Goal: Use online tool/utility: Utilize a website feature to perform a specific function

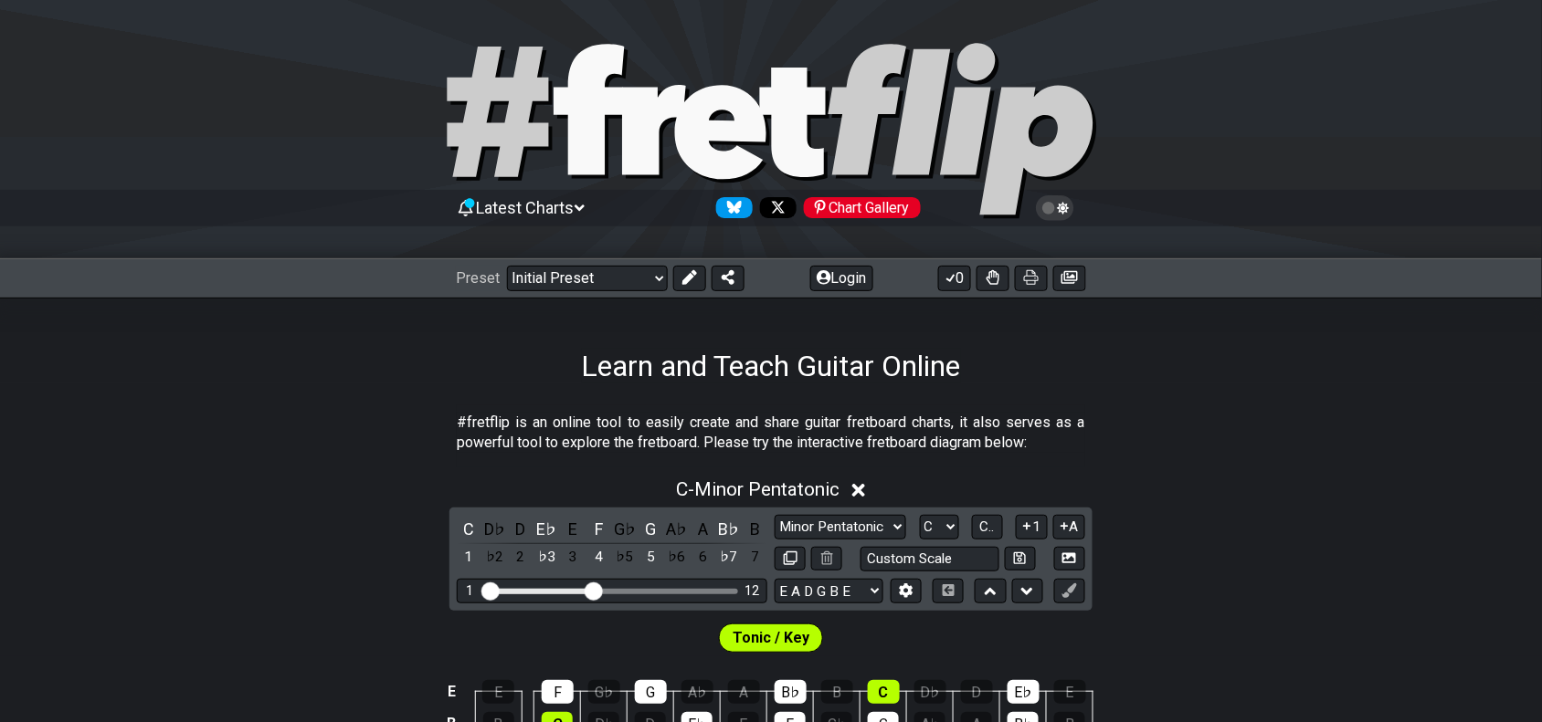
drag, startPoint x: 859, startPoint y: 599, endPoint x: 845, endPoint y: 635, distance: 38.2
click at [859, 599] on select "E A D G B E E A D G B E E A D G B E B E A D F♯ B A D G C E A D A D G B E E♭ A♭ …" at bounding box center [828, 591] width 109 height 25
select select "C G C F A D"
click at [774, 579] on select "E A D G B E E A D G B E E A D G B E B E A D F♯ B A D G C E A D A D G B E E♭ A♭ …" at bounding box center [828, 591] width 109 height 25
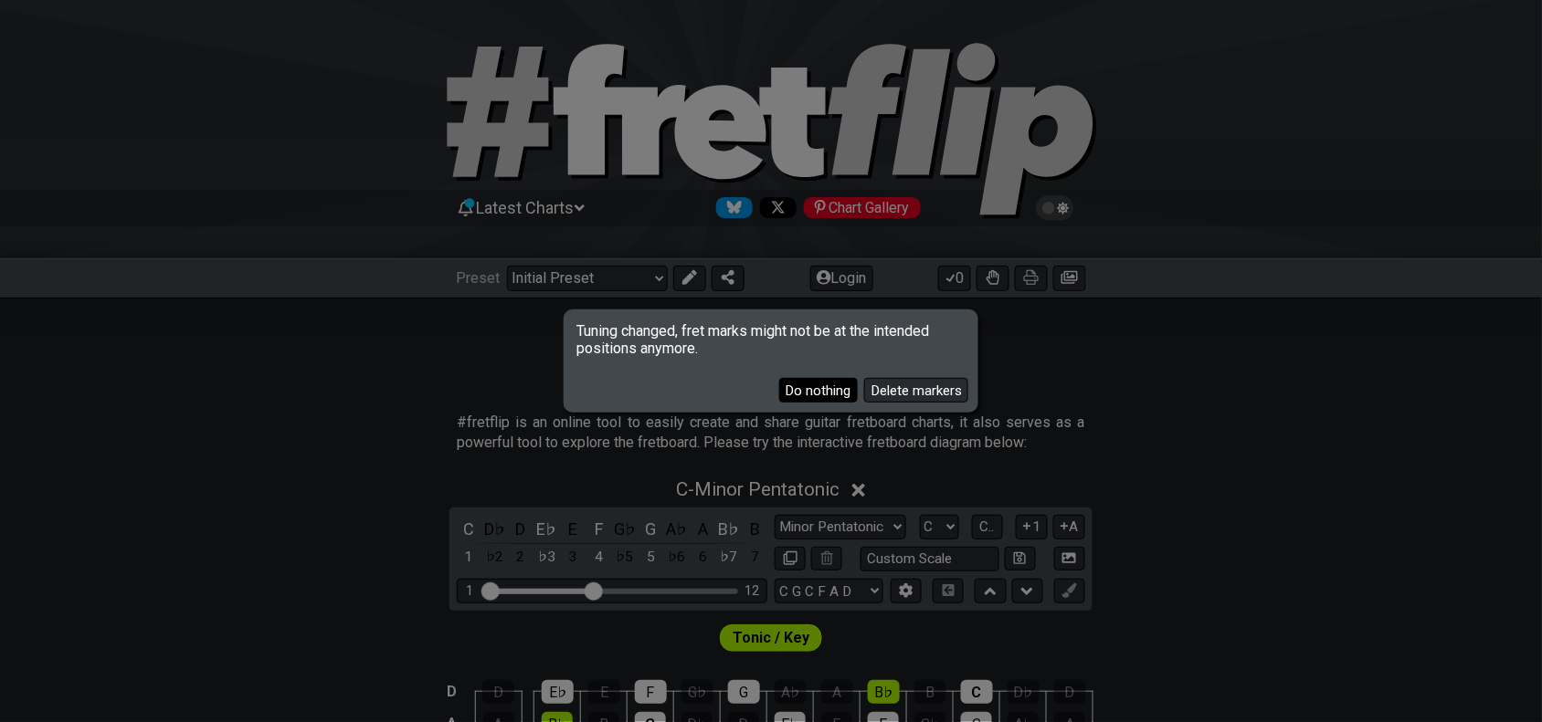
click at [841, 393] on button "Do nothing" at bounding box center [818, 390] width 79 height 25
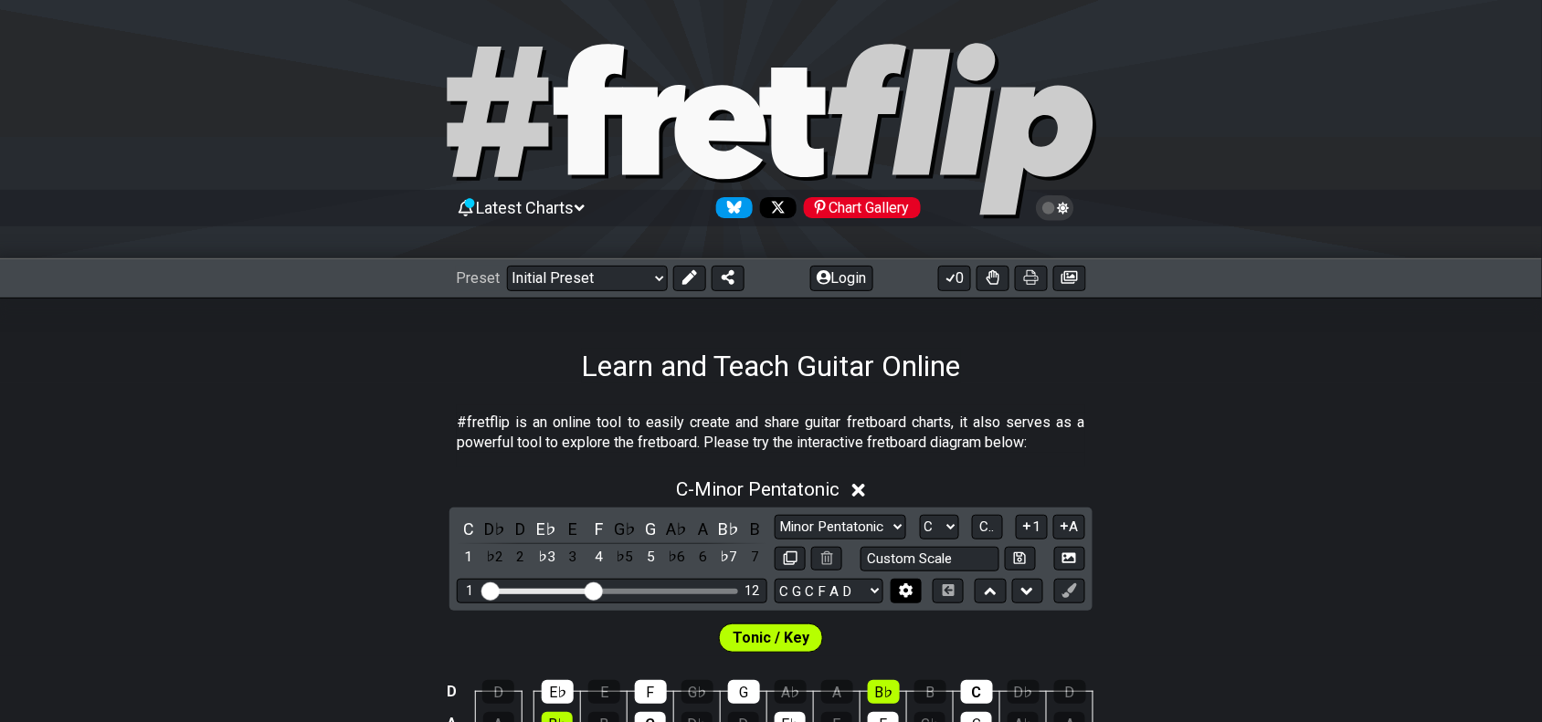
click at [897, 590] on button at bounding box center [905, 591] width 31 height 25
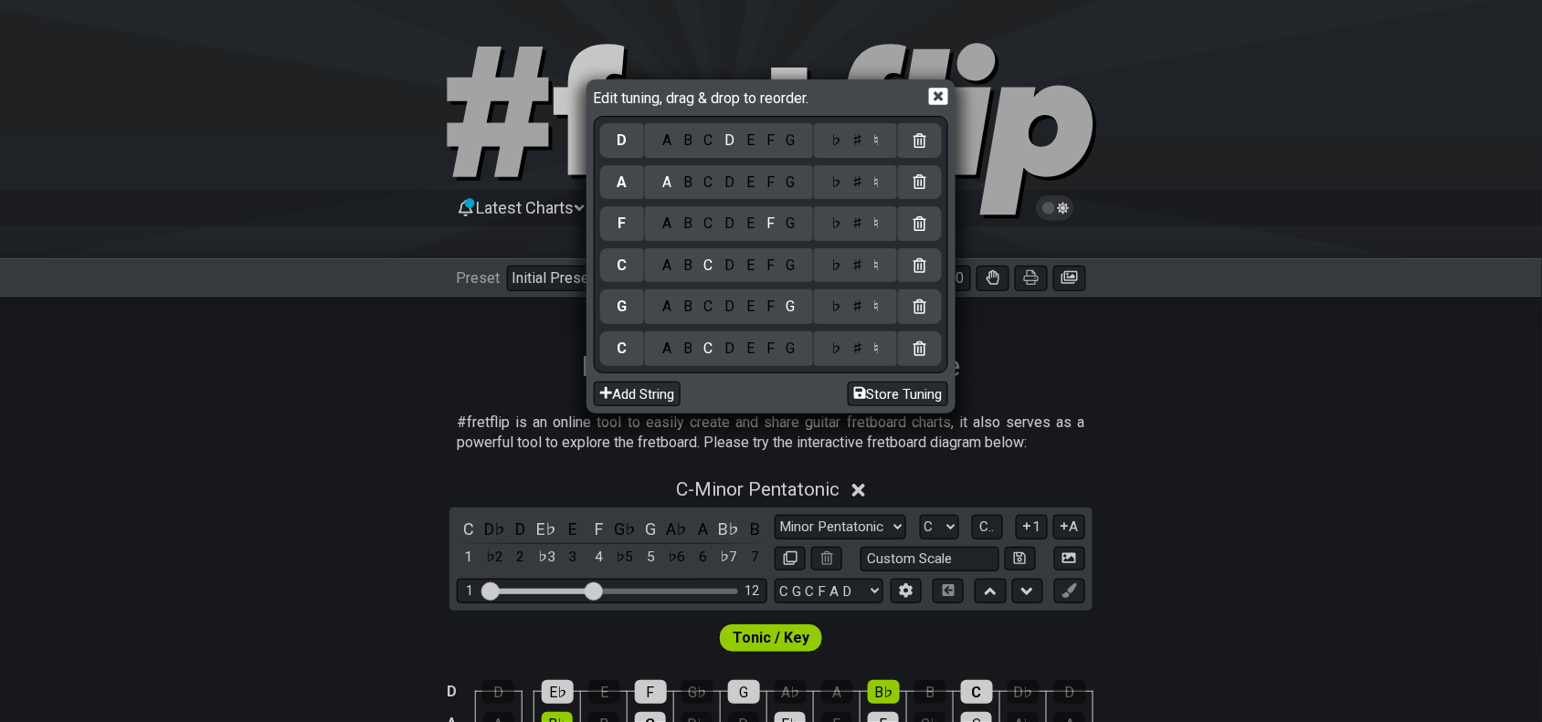
click at [865, 349] on div "♯" at bounding box center [858, 349] width 22 height 20
click at [860, 317] on div "♭ ♯ ♮" at bounding box center [855, 307] width 83 height 35
click at [855, 276] on div "♭ ♯ ♮" at bounding box center [855, 265] width 83 height 35
click at [865, 315] on div "♯" at bounding box center [858, 307] width 22 height 20
click at [865, 275] on div "♭ ♯ ♮" at bounding box center [855, 265] width 83 height 35
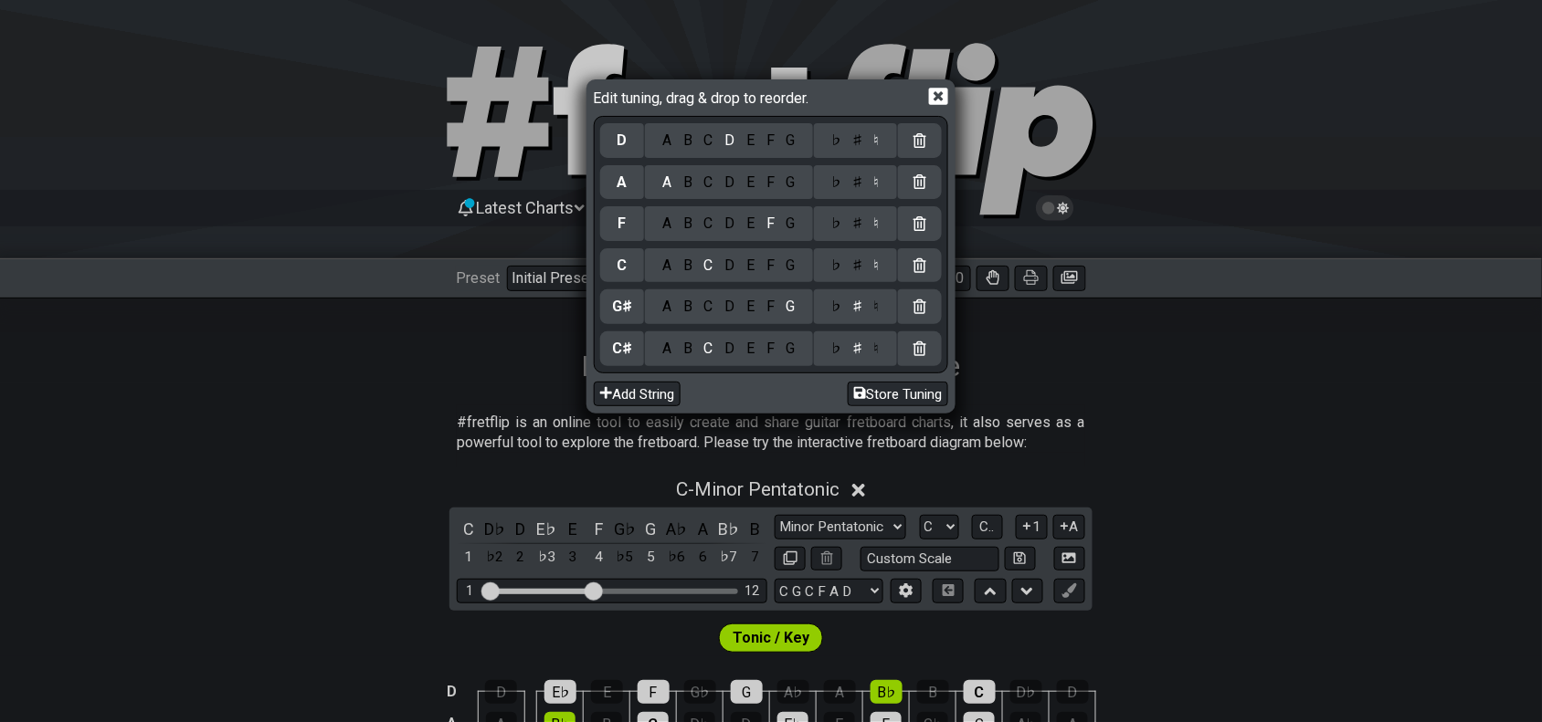
click at [865, 270] on div "♯" at bounding box center [858, 266] width 22 height 20
click at [854, 228] on div "♯" at bounding box center [858, 224] width 22 height 20
click at [860, 178] on div "♯" at bounding box center [858, 183] width 22 height 20
click at [864, 134] on div "♯" at bounding box center [858, 141] width 22 height 20
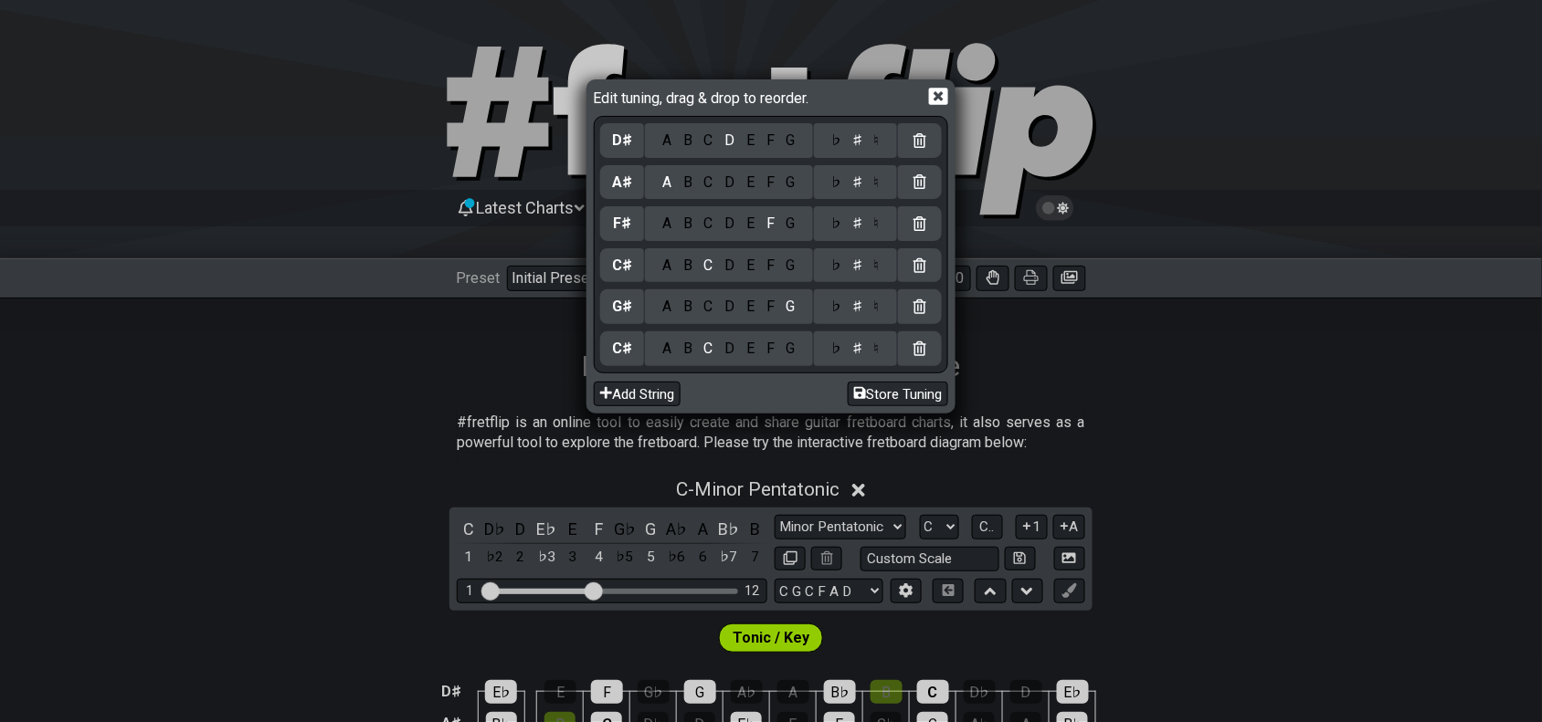
click at [937, 100] on icon at bounding box center [938, 97] width 19 height 17
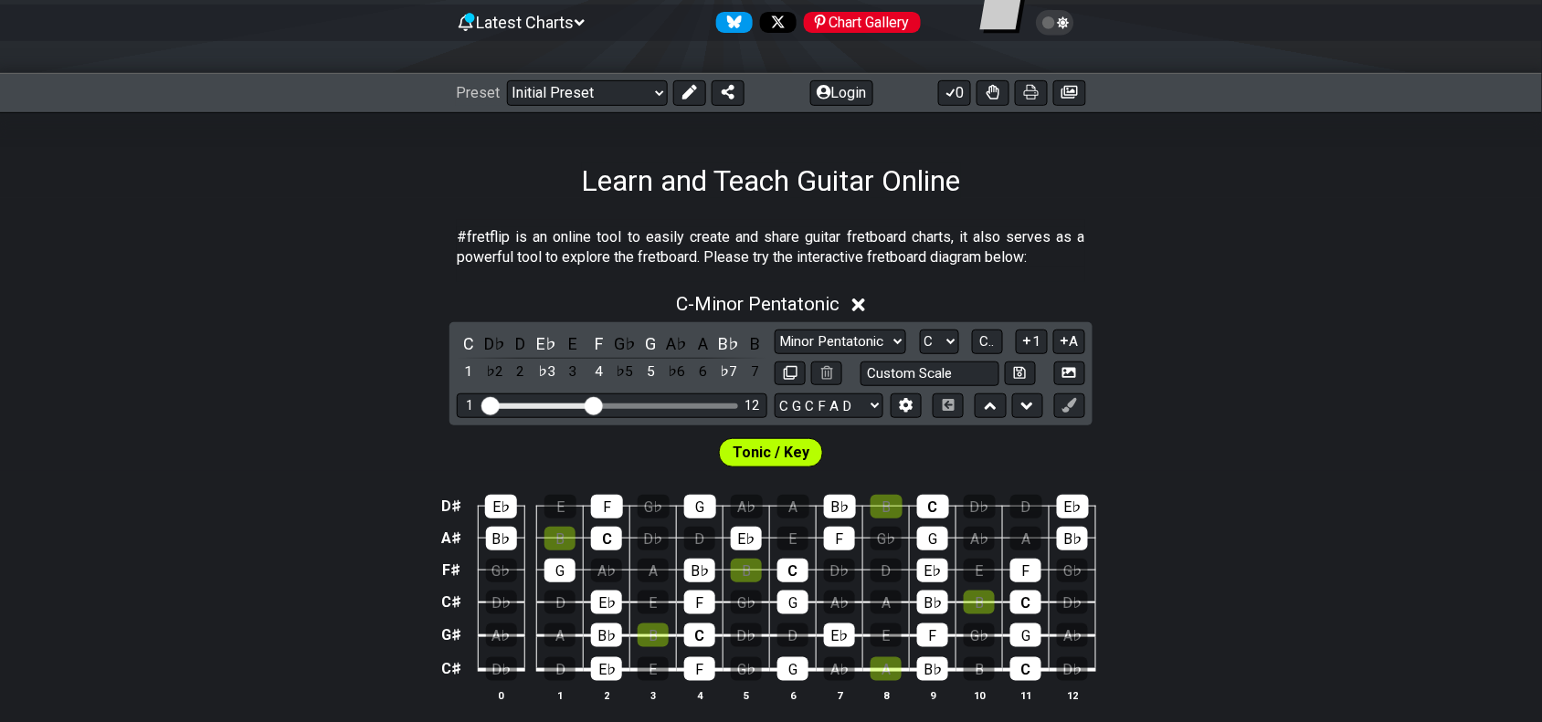
scroll to position [228, 0]
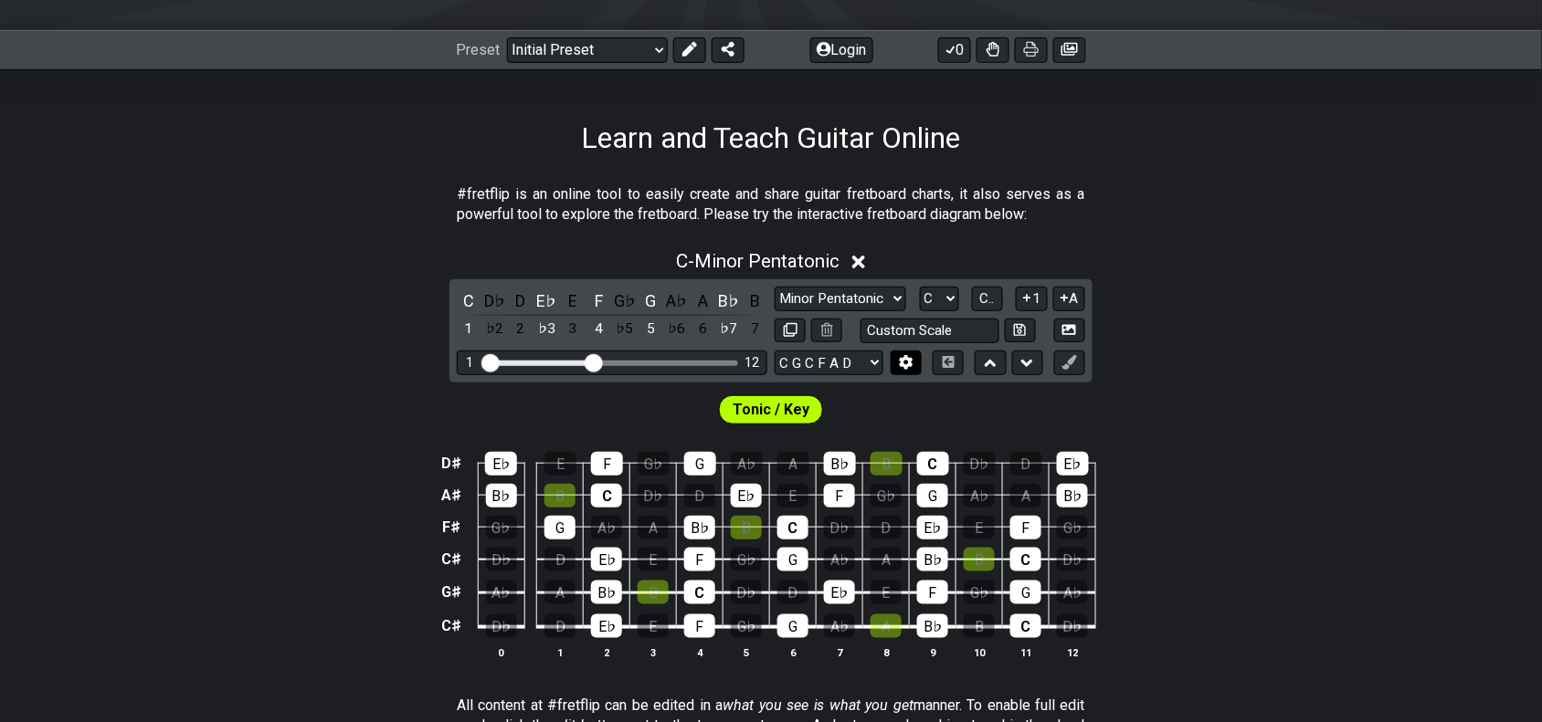
click at [899, 357] on icon at bounding box center [906, 362] width 14 height 14
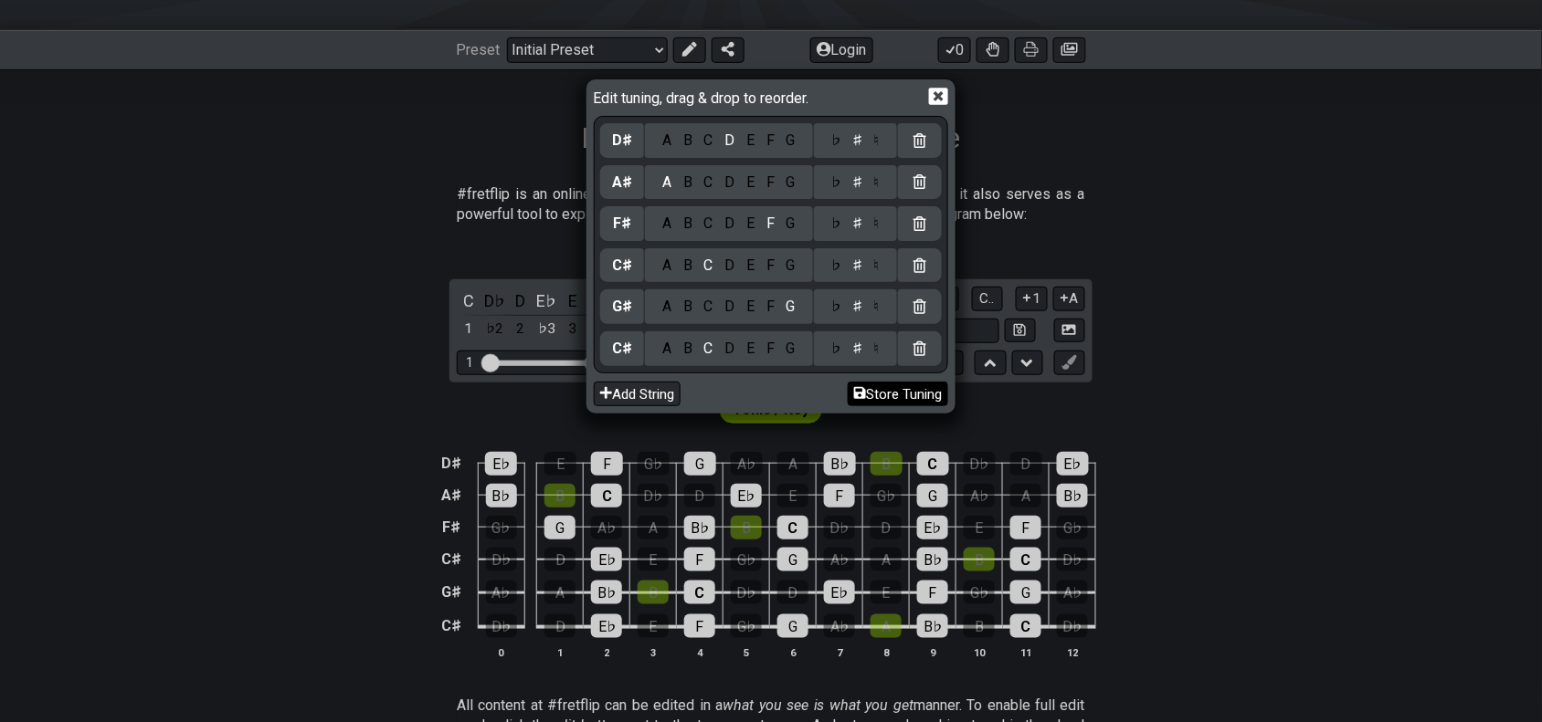
click at [881, 382] on button "Store Tuning" at bounding box center [898, 394] width 100 height 25
click at [1062, 380] on div "Edit tuning, drag & drop to reorder. D♯ A B C D E F G ♭ ♯ ♮ A♯ A B C D E F G ♭ …" at bounding box center [771, 361] width 1542 height 722
click at [930, 93] on icon at bounding box center [938, 97] width 19 height 17
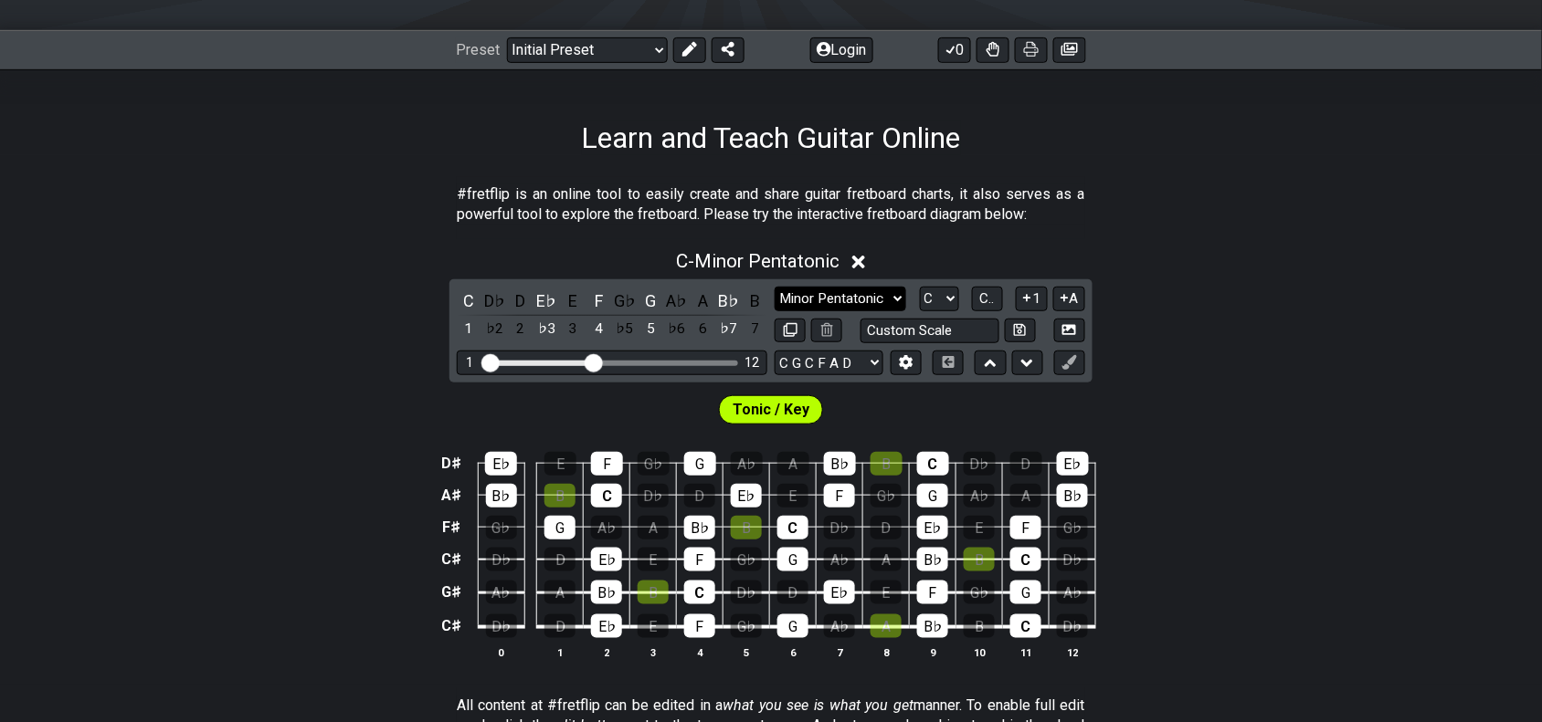
click at [896, 293] on select "Minor Pentatonic Click to edit Minor Pentatonic Major Pentatonic Minor Blues Ma…" at bounding box center [840, 299] width 132 height 25
select select "Minor / Aeolian"
click at [774, 287] on select "Minor Pentatonic Click to edit Minor Pentatonic Major Pentatonic Minor Blues Ma…" at bounding box center [840, 299] width 132 height 25
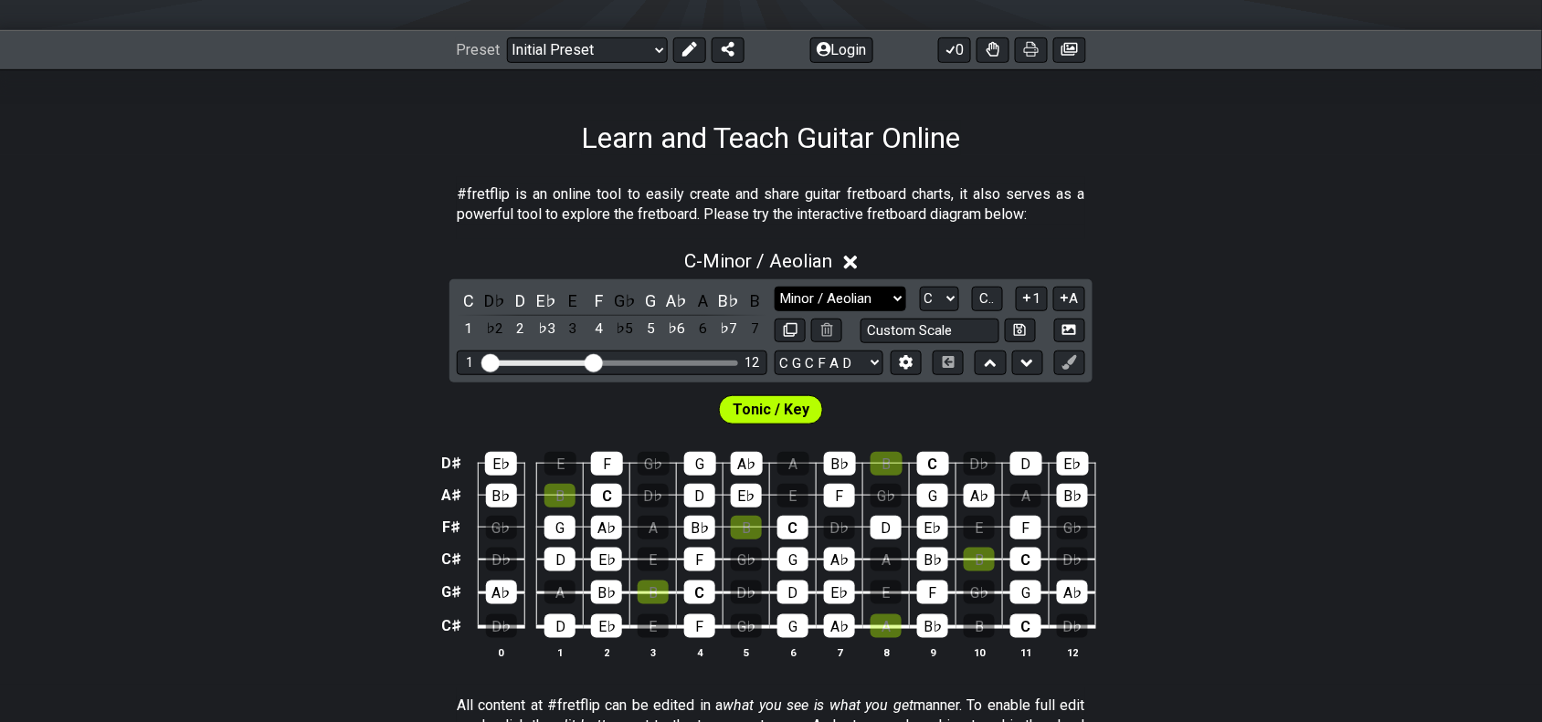
click at [874, 300] on select "Minor Pentatonic Click to edit Minor Pentatonic Major Pentatonic Minor Blues Ma…" at bounding box center [840, 299] width 132 height 25
click at [1294, 361] on div "C - Minor / Aeolian C D♭ D E♭ E F G♭ G A♭ A B♭ B 1 ♭2 2 ♭3 3 4 ♭5 5 ♭6 6 ♭7 7 M…" at bounding box center [771, 462] width 1542 height 446
click at [889, 298] on select "Minor Pentatonic Click to edit Minor Pentatonic Major Pentatonic Minor Blues Ma…" at bounding box center [840, 299] width 132 height 25
click at [804, 292] on select "Minor Pentatonic Click to edit Minor Pentatonic Major Pentatonic Minor Blues Ma…" at bounding box center [840, 299] width 132 height 25
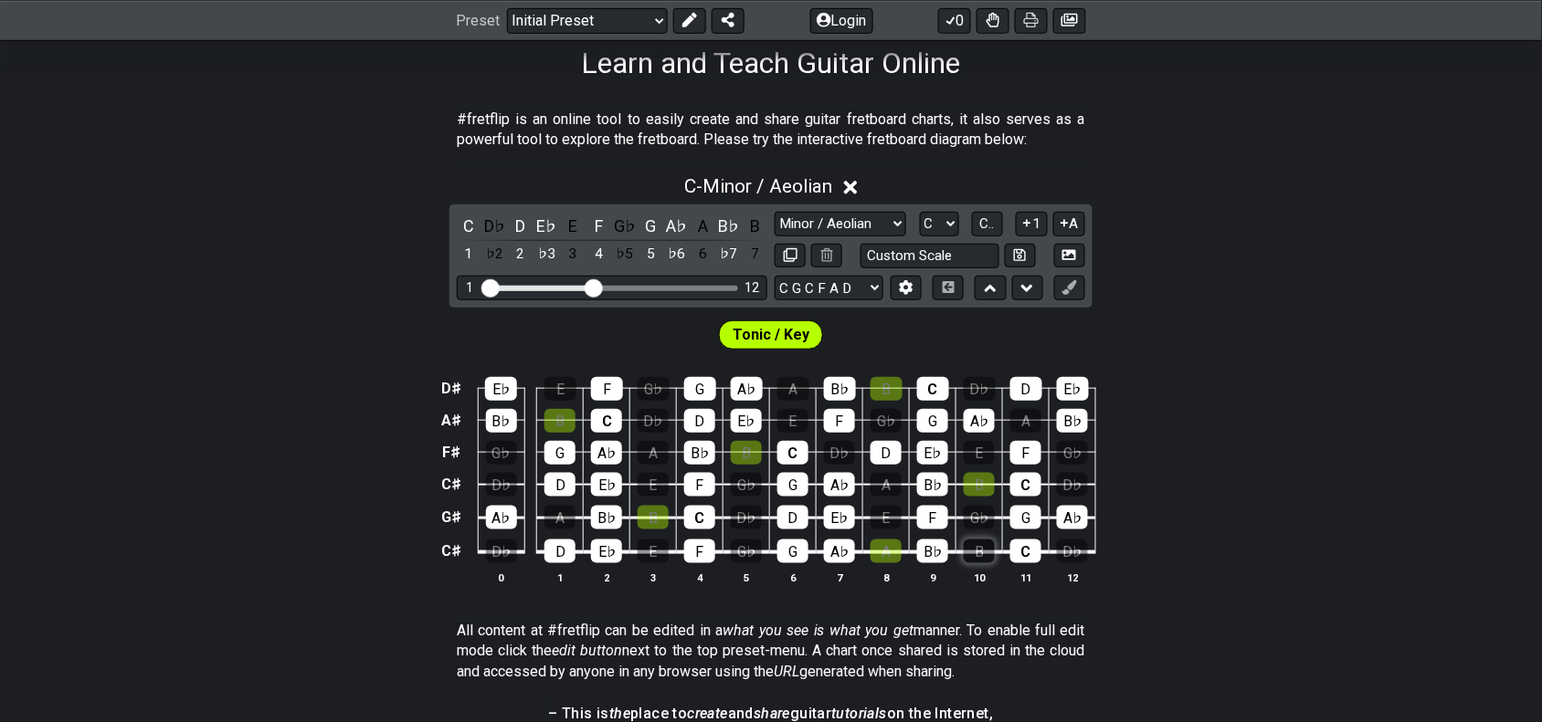
scroll to position [342, 0]
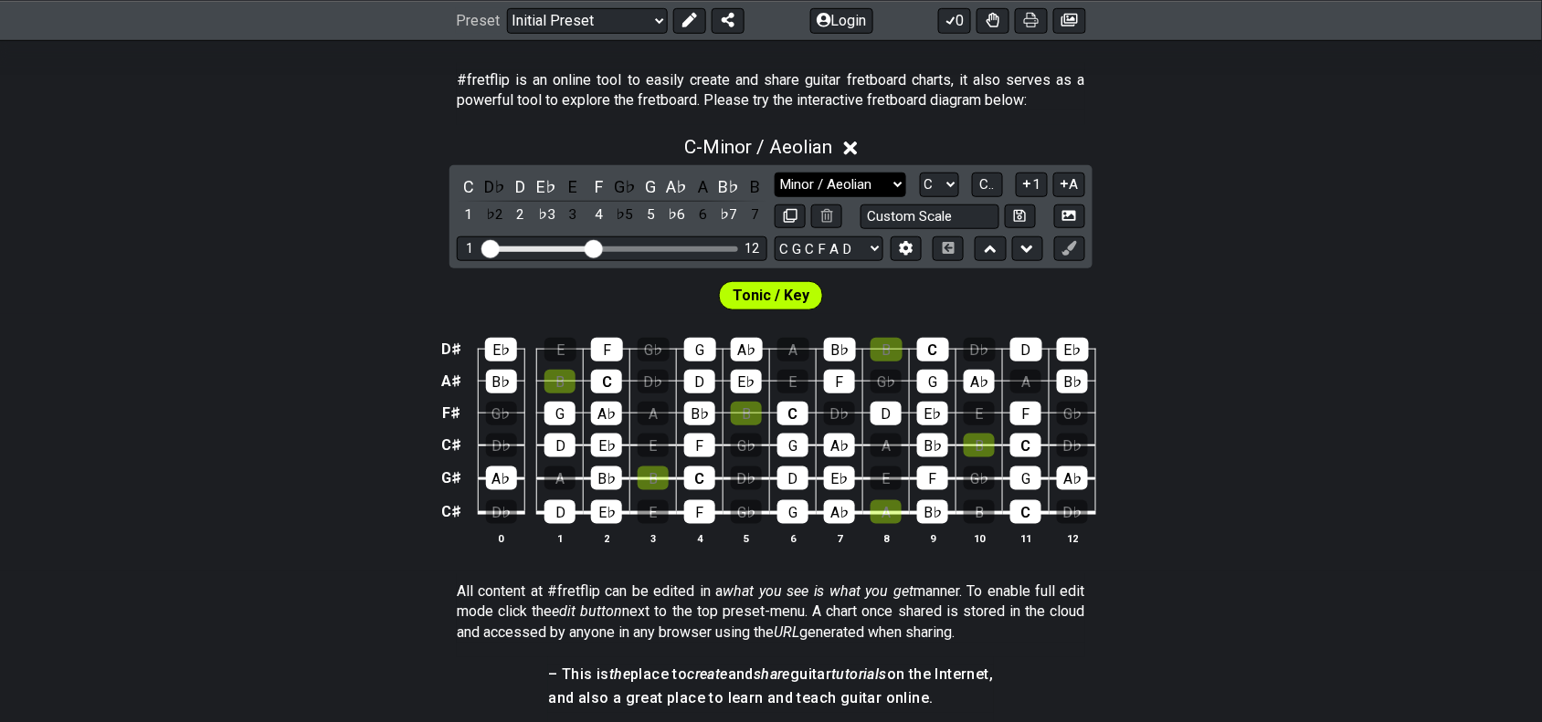
click at [846, 195] on select "Minor Pentatonic Click to edit Minor Pentatonic Major Pentatonic Minor Blues Ma…" at bounding box center [840, 185] width 132 height 25
click at [831, 190] on select "Minor Pentatonic Click to edit Minor Pentatonic Major Pentatonic Minor Blues Ma…" at bounding box center [840, 185] width 132 height 25
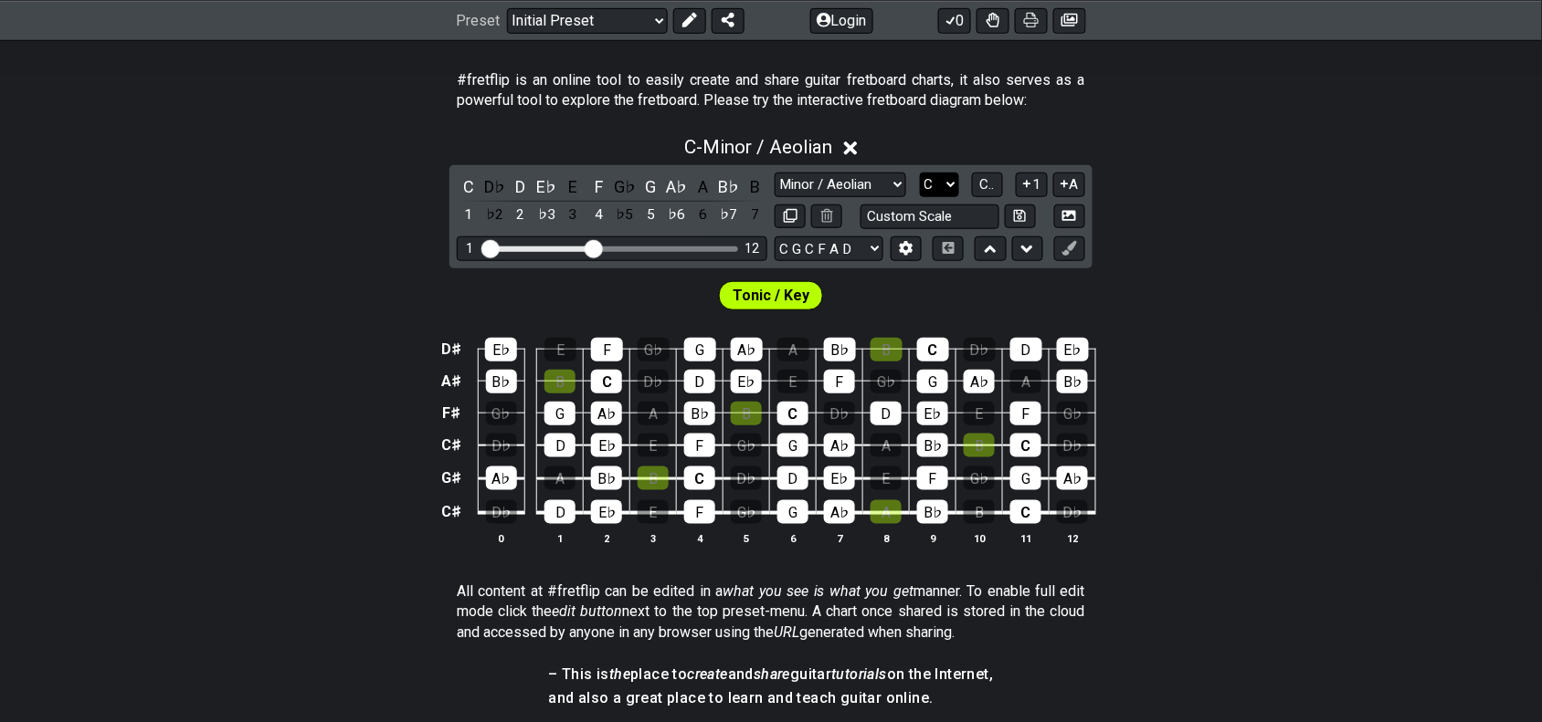
drag, startPoint x: 932, startPoint y: 179, endPoint x: 930, endPoint y: 192, distance: 12.9
click at [932, 179] on select "A♭ A A♯ B♭ B C C♯ D♭ D D♯ E♭ E F F♯ G♭ G G♯" at bounding box center [939, 185] width 39 height 25
click at [920, 173] on select "A♭ A A♯ B♭ B C C♯ D♭ D D♯ E♭ E F F♯ G♭ G G♯" at bounding box center [939, 185] width 39 height 25
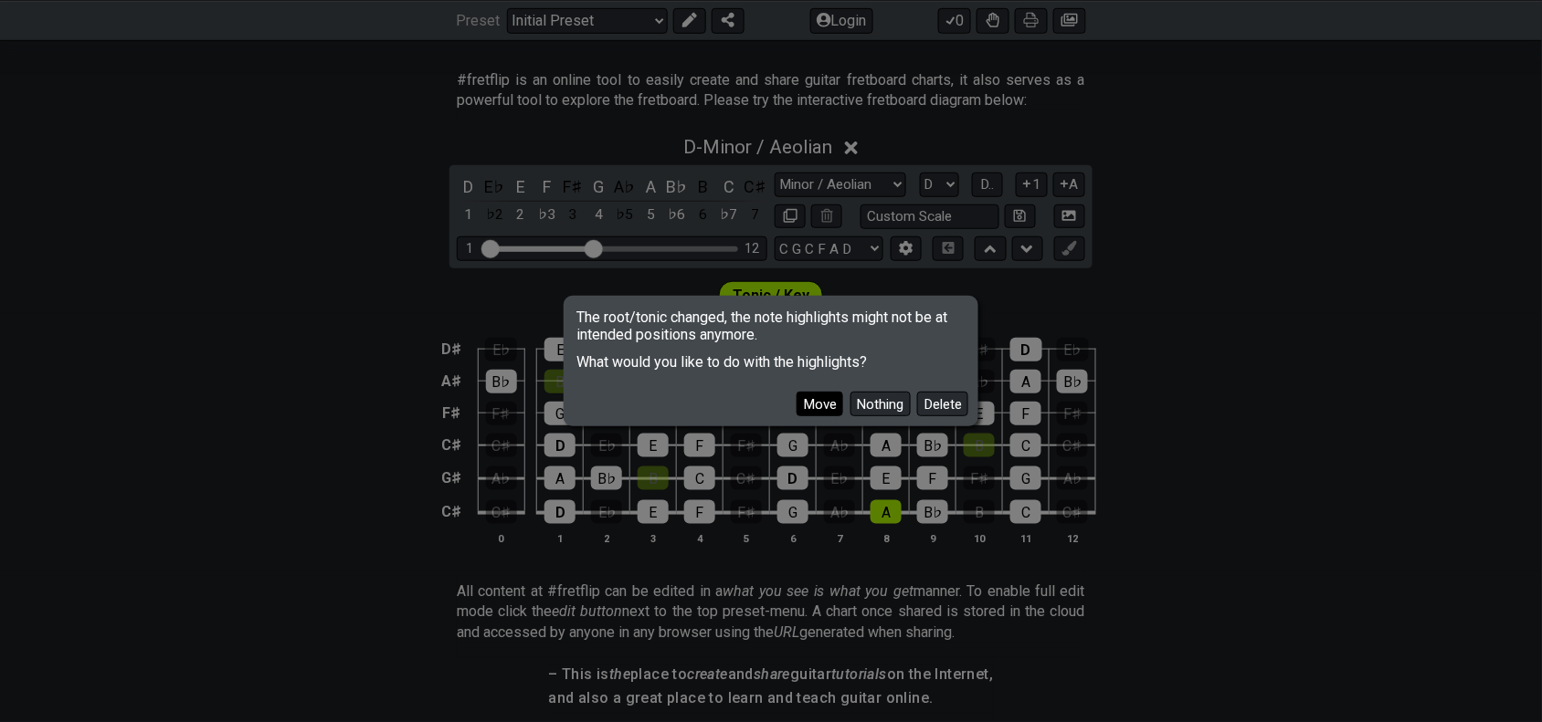
click at [825, 406] on button "Move" at bounding box center [819, 404] width 47 height 25
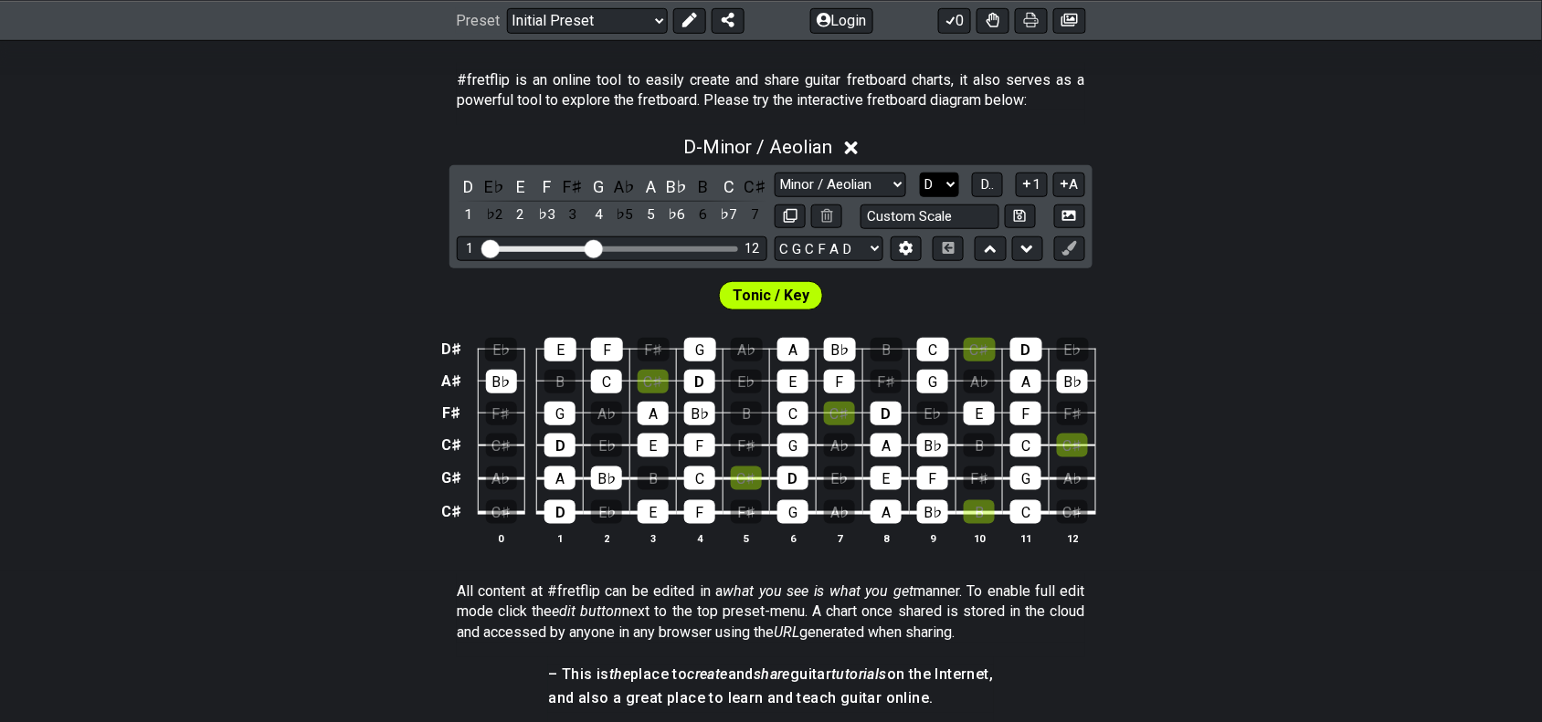
click at [946, 183] on select "A♭ A A♯ B♭ B C C♯ D♭ D D♯ E♭ E F F♯ G♭ G G♯" at bounding box center [939, 185] width 39 height 25
click at [920, 173] on select "A♭ A A♯ B♭ B C C♯ D♭ D D♯ E♭ E F F♯ G♭ G G♯" at bounding box center [939, 185] width 39 height 25
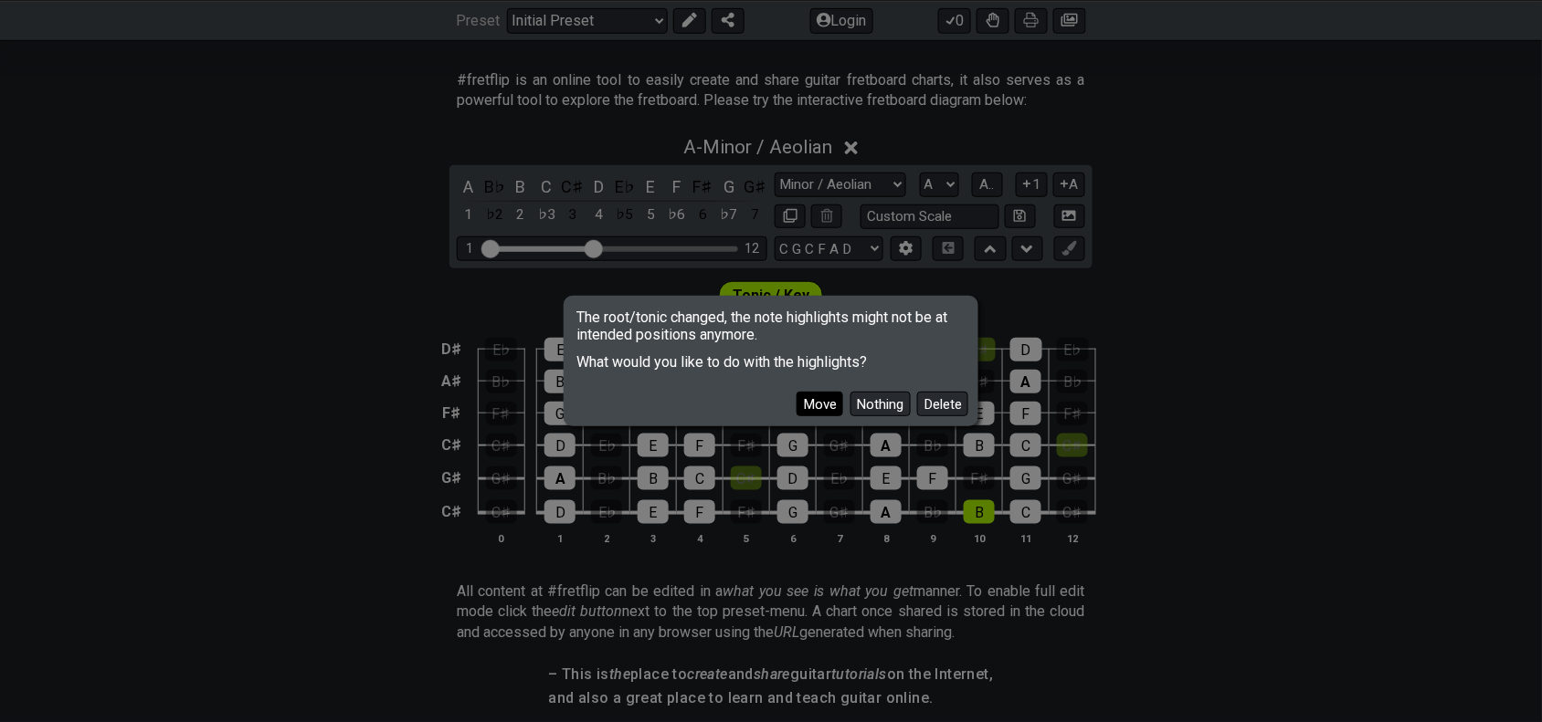
click at [827, 404] on button "Move" at bounding box center [819, 404] width 47 height 25
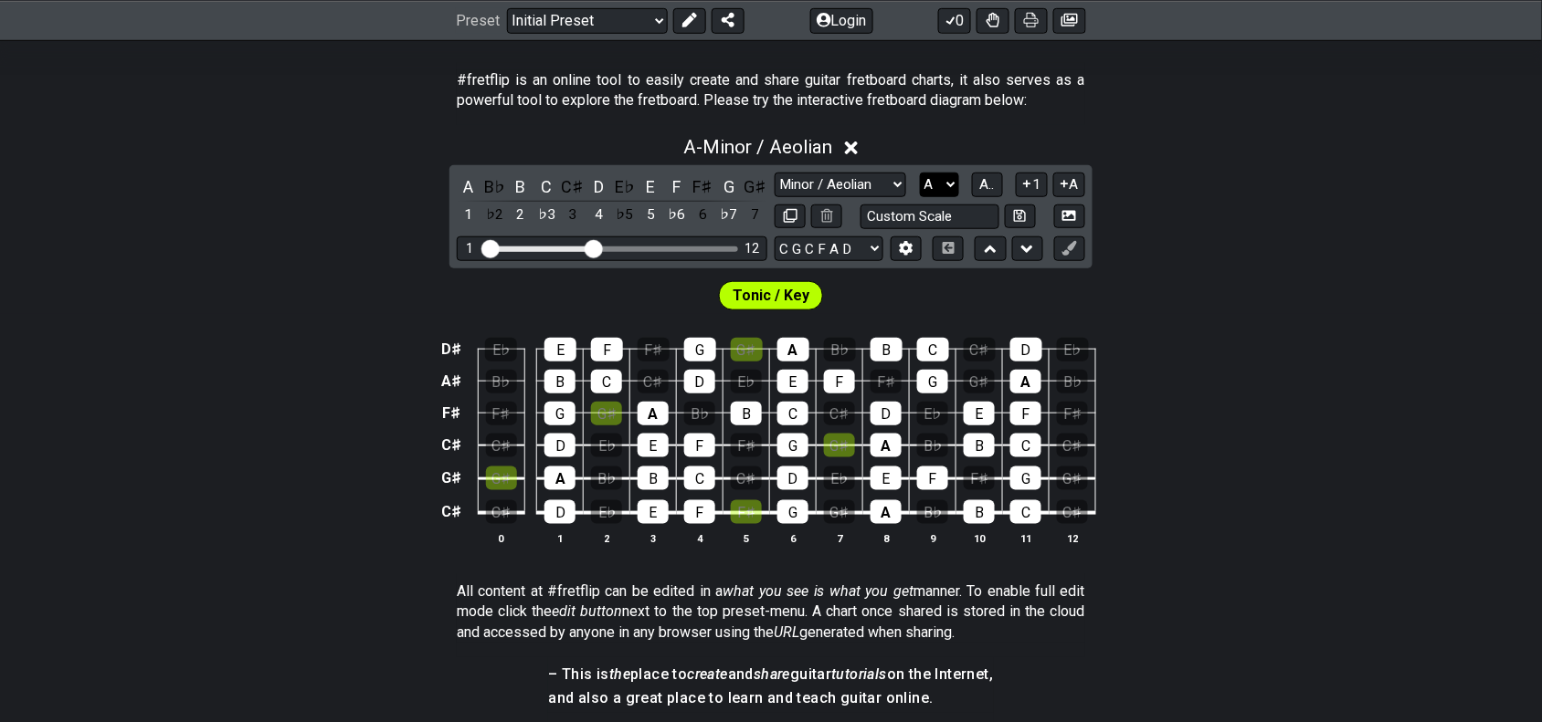
click at [950, 178] on select "A♭ A A♯ B♭ B C C♯ D♭ D D♯ E♭ E F F♯ G♭ G G♯" at bounding box center [939, 185] width 39 height 25
click at [920, 173] on select "A♭ A A♯ B♭ B C C♯ D♭ D D♯ E♭ E F F♯ G♭ G G♯" at bounding box center [939, 185] width 39 height 25
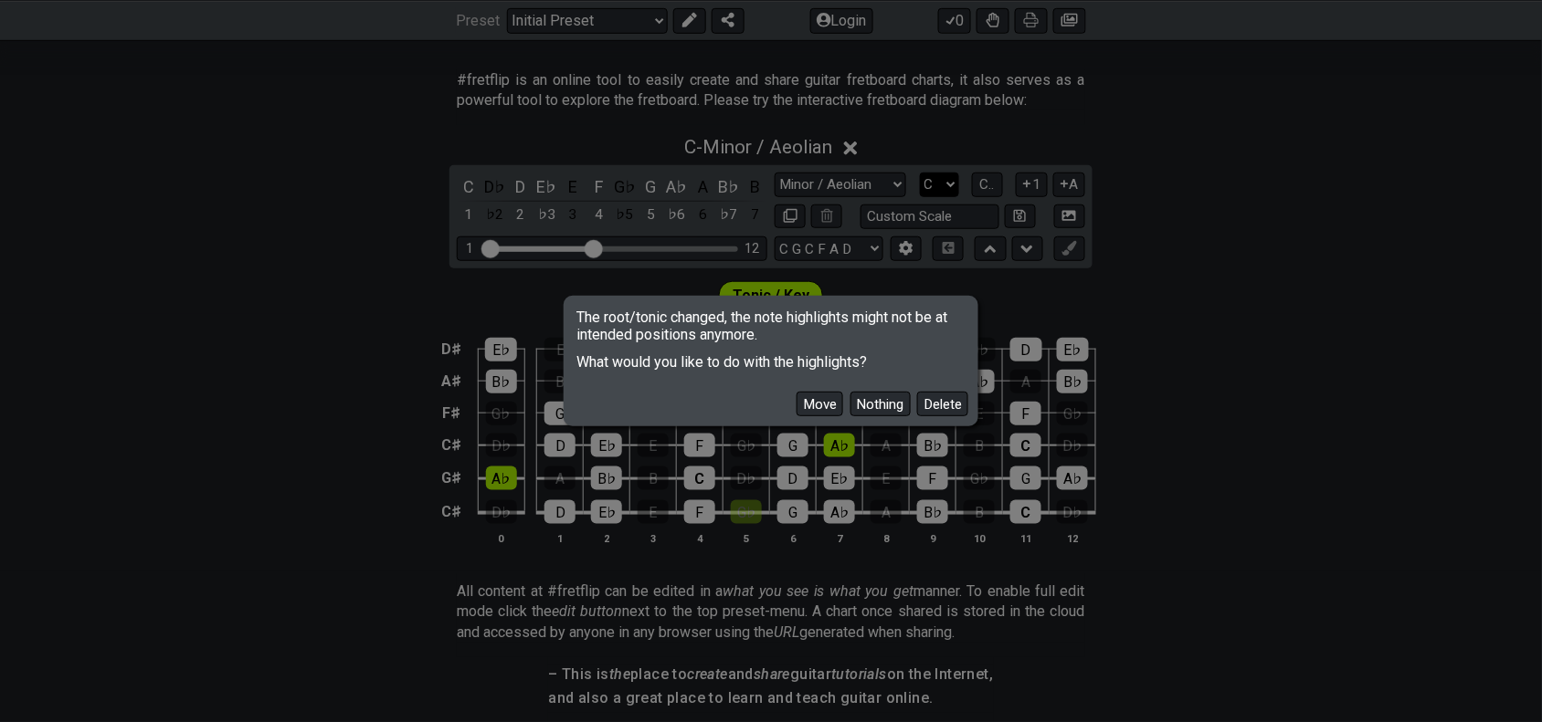
click at [934, 348] on span "What would you like to do with the highlights?" at bounding box center [770, 356] width 409 height 27
click at [806, 406] on button "Move" at bounding box center [819, 404] width 47 height 25
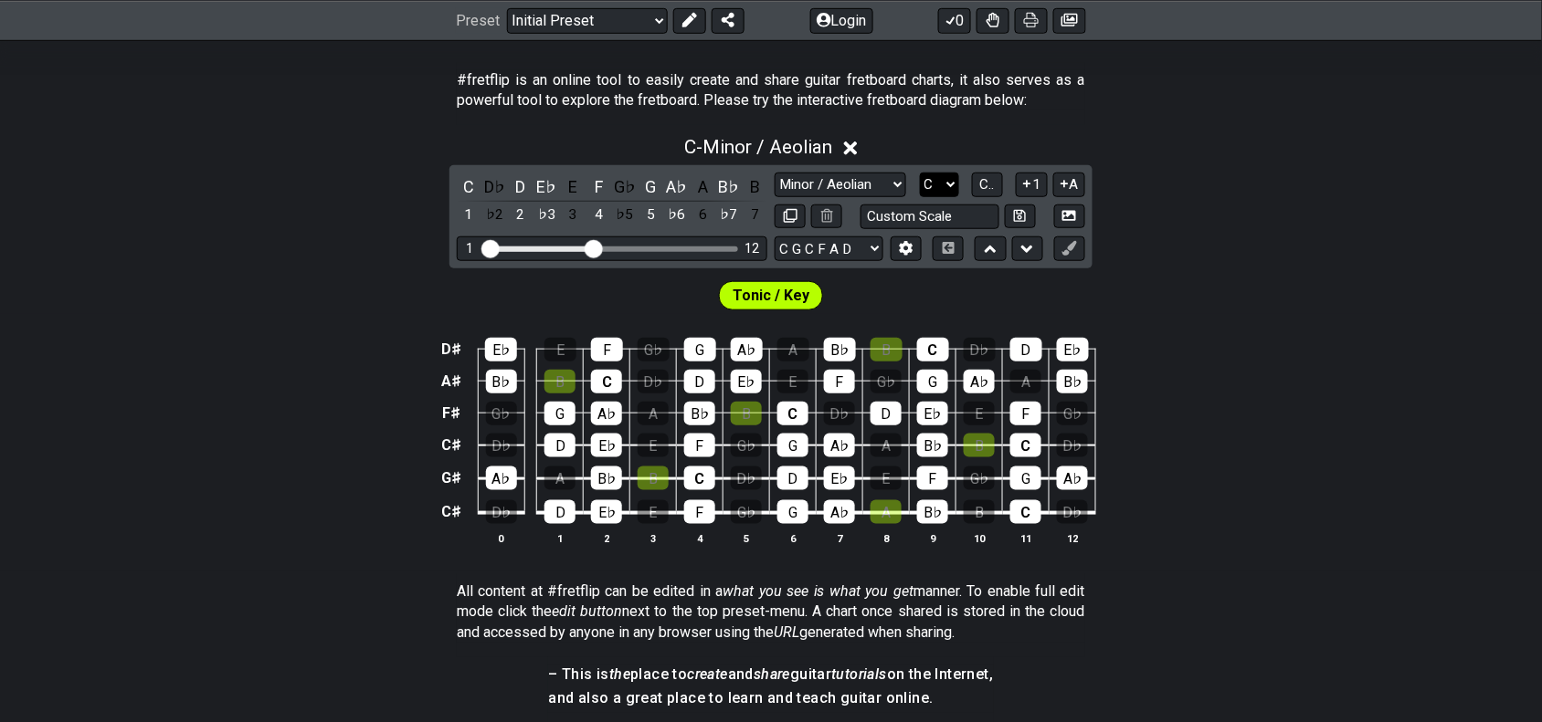
click at [945, 185] on select "A♭ A A♯ B♭ B C C♯ D♭ D D♯ E♭ E F F♯ G♭ G G♯" at bounding box center [939, 185] width 39 height 25
click at [920, 173] on select "A♭ A A♯ B♭ B C C♯ D♭ D D♯ E♭ E F F♯ G♭ G G♯" at bounding box center [939, 185] width 39 height 25
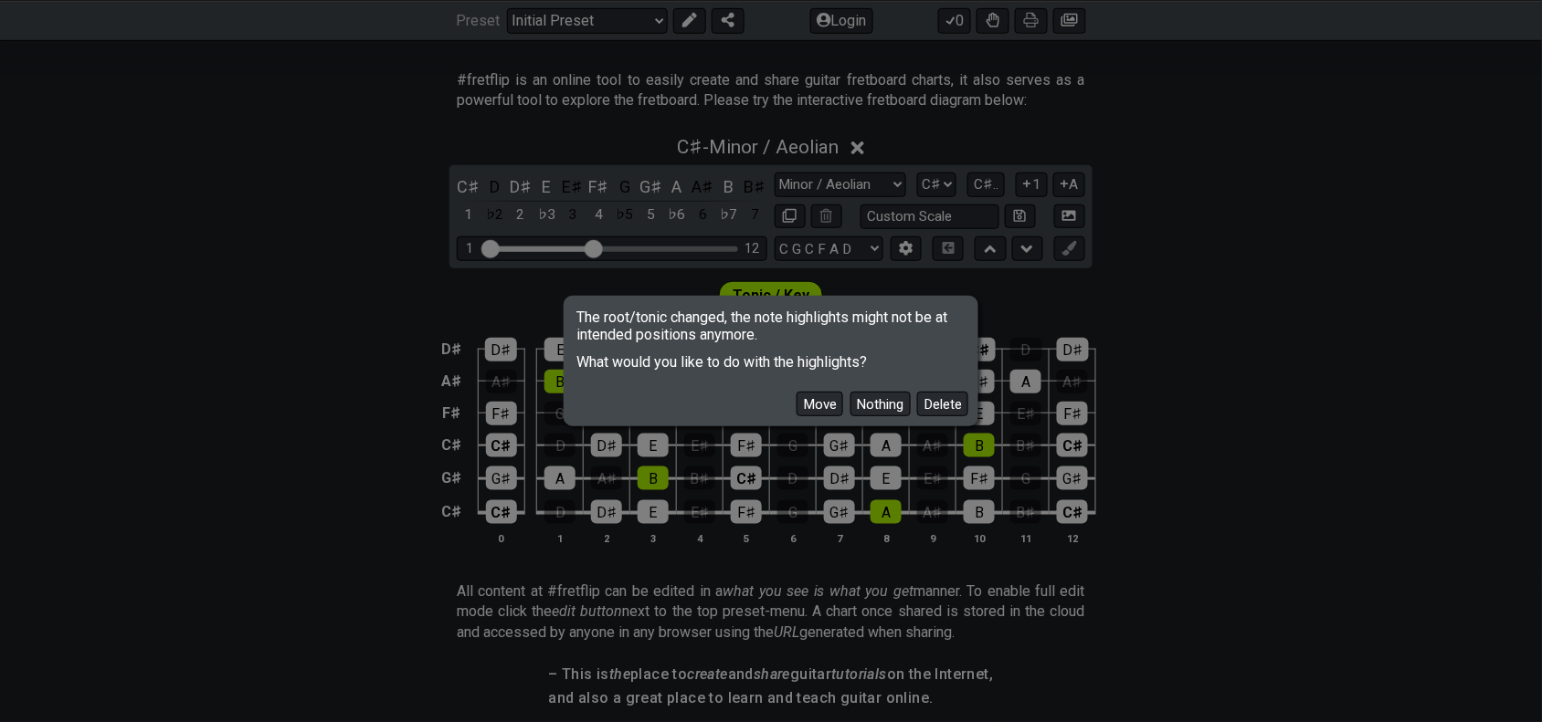
click at [817, 406] on button "Move" at bounding box center [819, 404] width 47 height 25
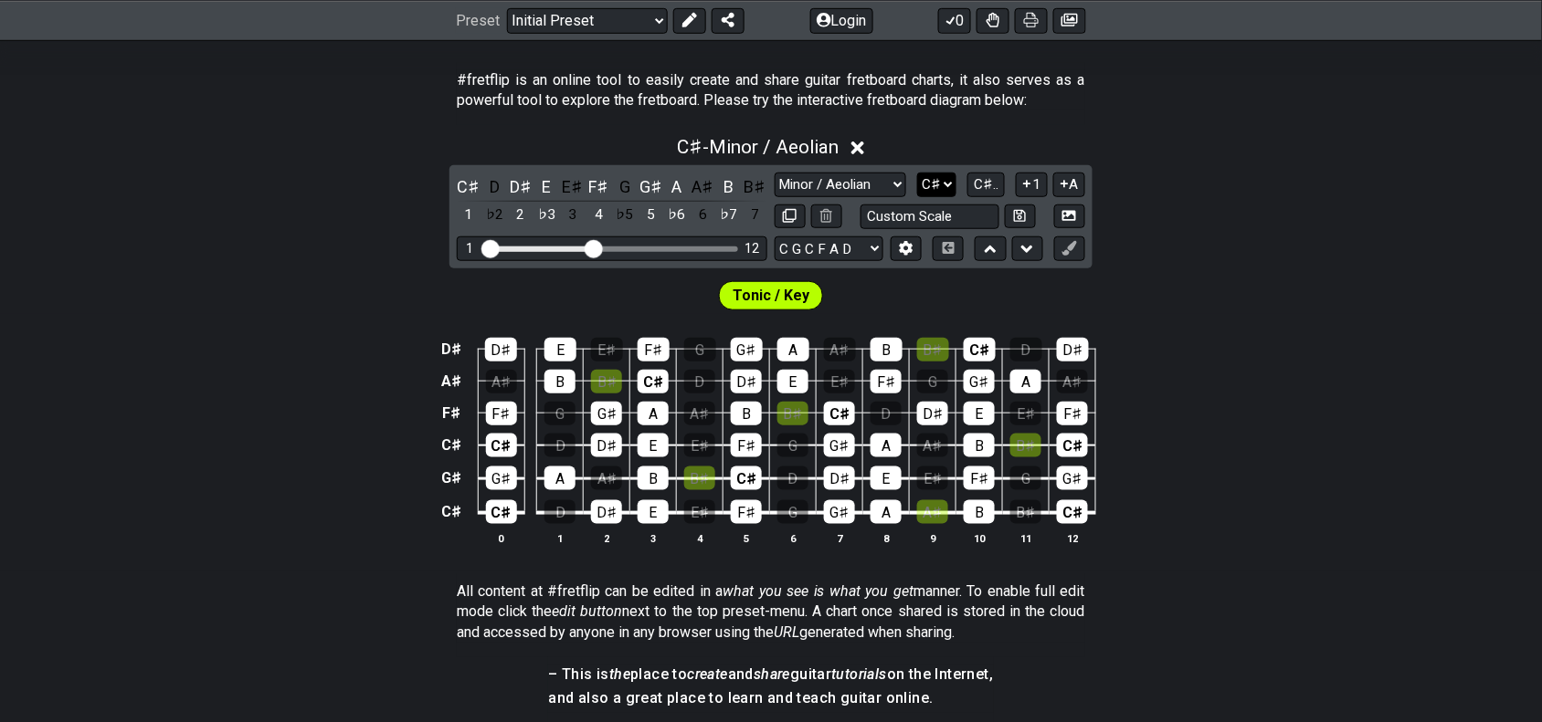
click at [942, 190] on select "A♭ A A♯ B♭ B C C♯ D♭ D D♯ E♭ E F F♯ G♭ G G♯" at bounding box center [936, 185] width 39 height 25
click at [917, 173] on select "A♭ A A♯ B♭ B C C♯ D♭ D D♯ E♭ E F F♯ G♭ G G♯" at bounding box center [936, 185] width 39 height 25
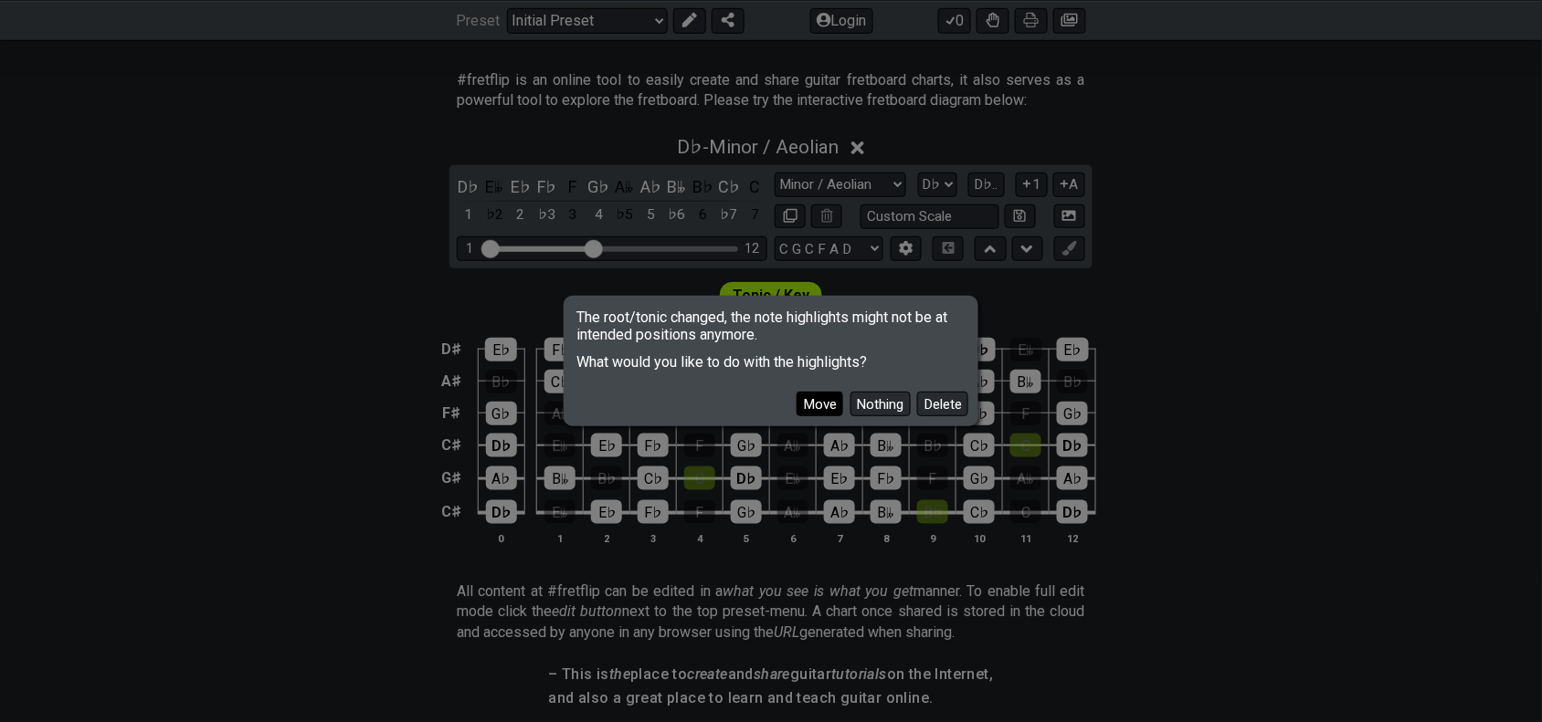
click at [815, 395] on button "Move" at bounding box center [819, 404] width 47 height 25
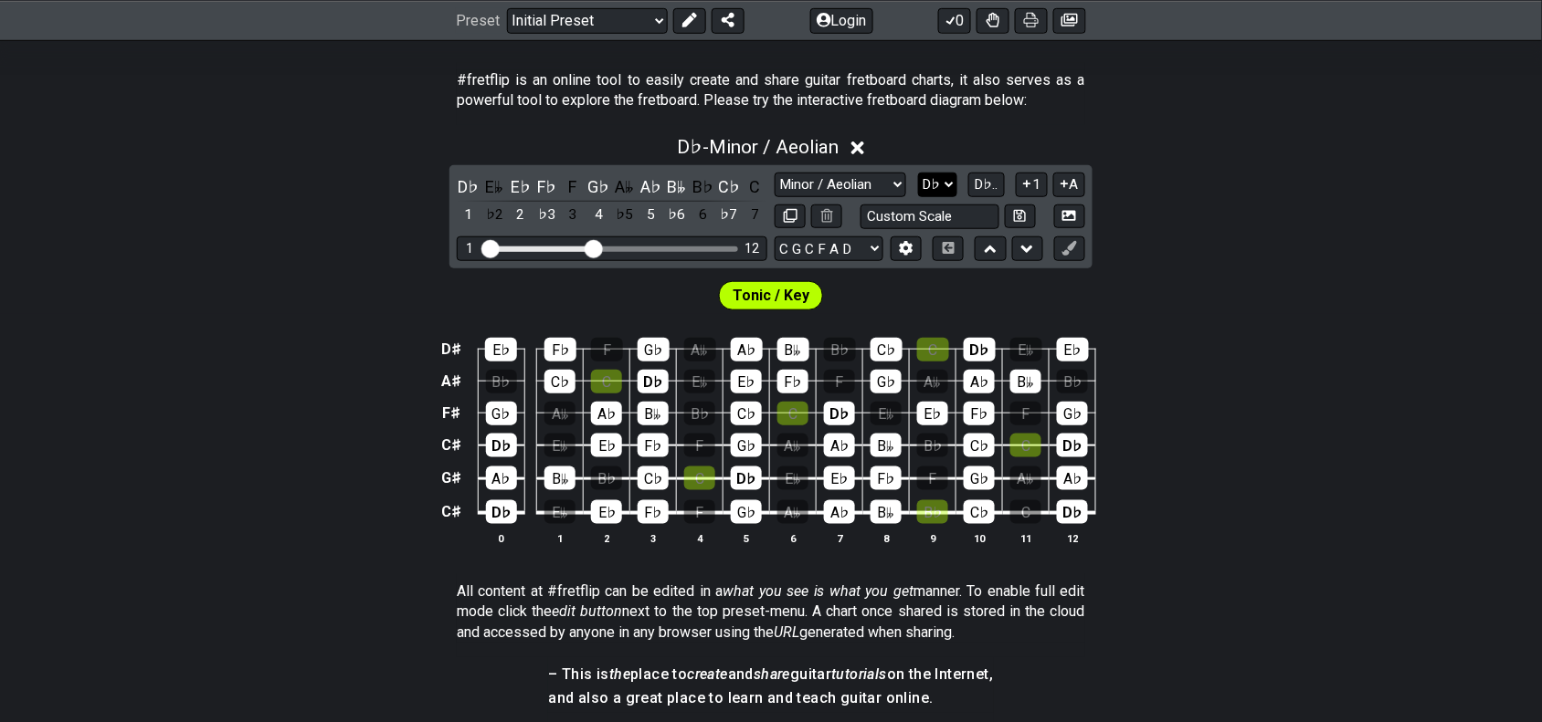
click at [945, 184] on select "A♭ A A♯ B♭ B C C♯ D♭ D D♯ E♭ E F F♯ G♭ G G♯" at bounding box center [937, 185] width 39 height 25
click at [918, 173] on select "A♭ A A♯ B♭ B C C♯ D♭ D D♯ E♭ E F F♯ G♭ G G♯" at bounding box center [937, 185] width 39 height 25
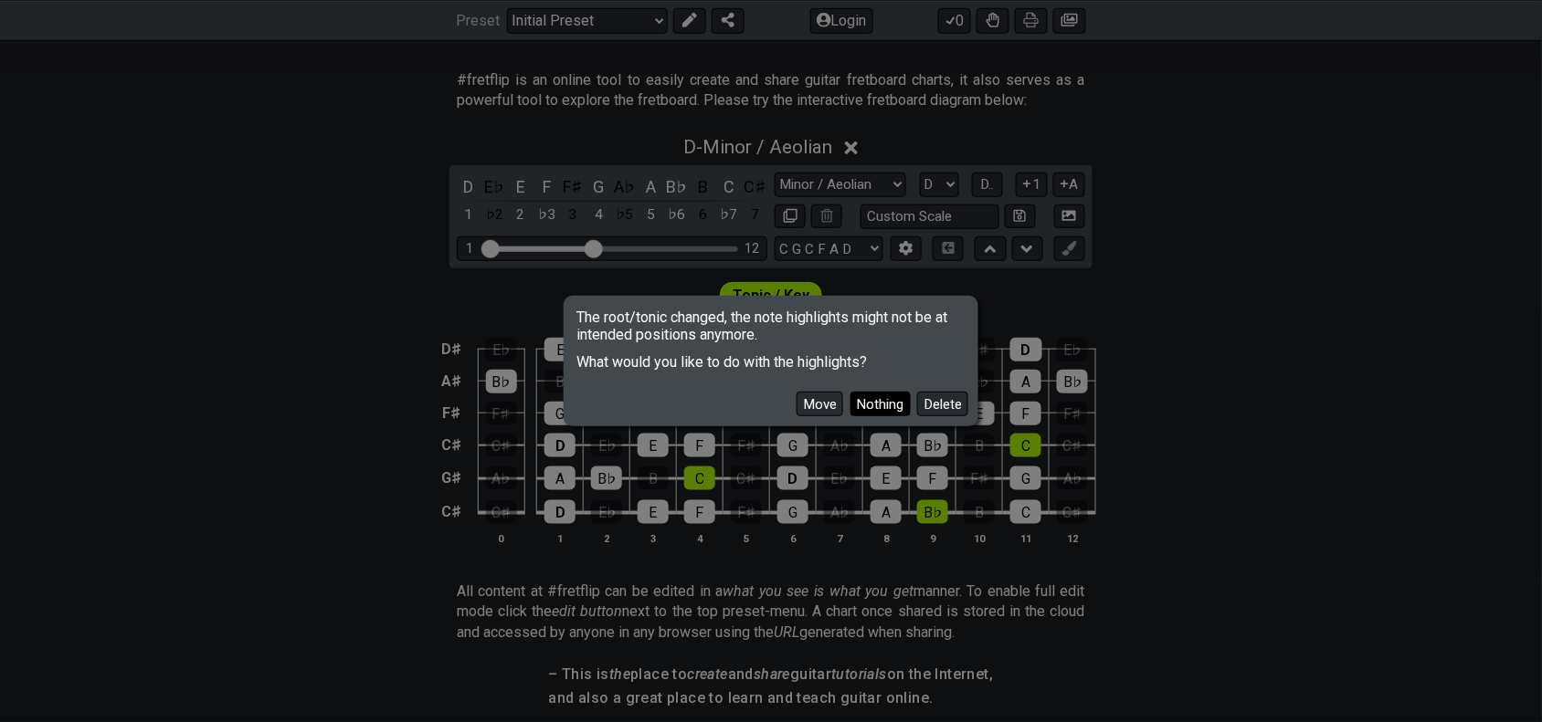
click at [861, 409] on button "Nothing" at bounding box center [880, 404] width 60 height 25
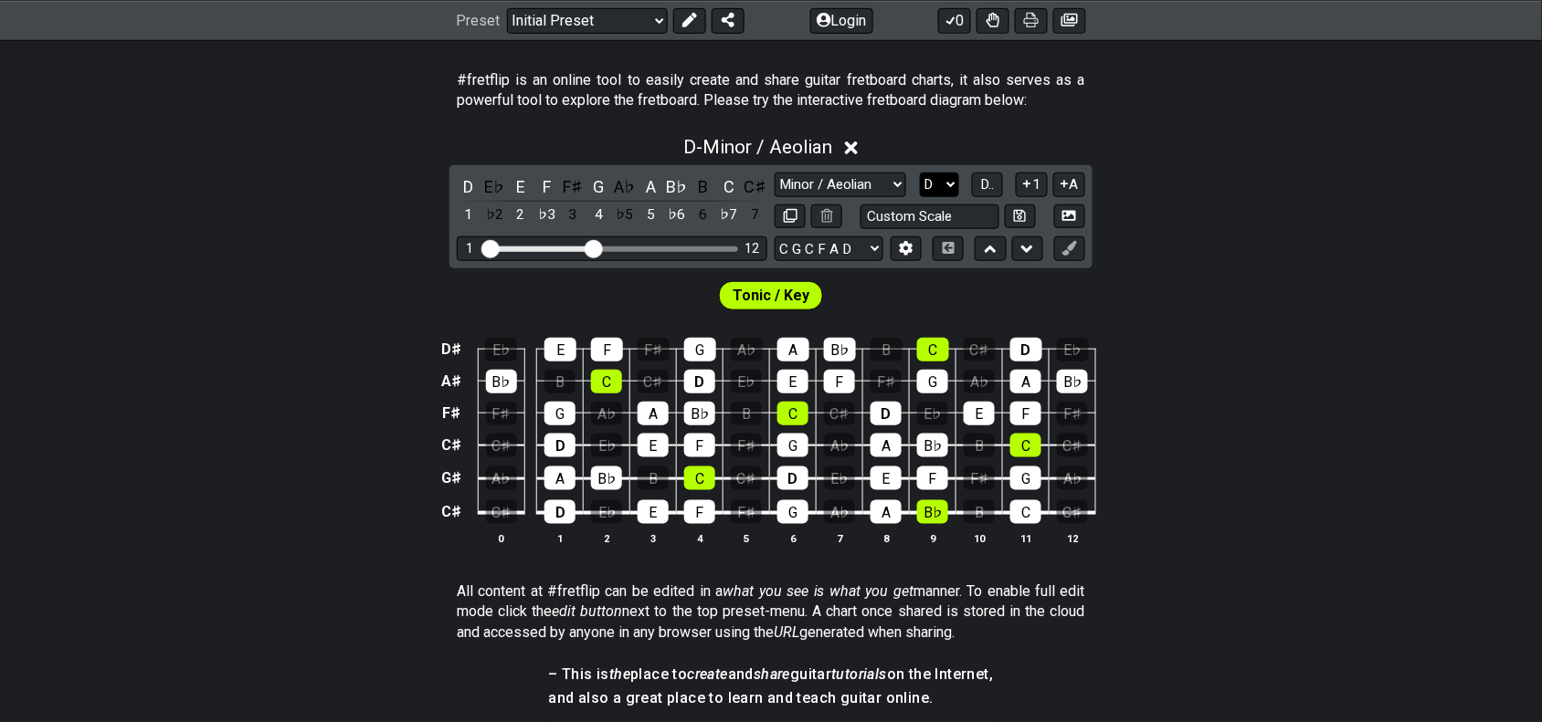
drag, startPoint x: 938, startPoint y: 176, endPoint x: 938, endPoint y: 195, distance: 18.3
click at [938, 176] on select "A♭ A A♯ B♭ B C C♯ D♭ D D♯ E♭ E F F♯ G♭ G G♯" at bounding box center [939, 185] width 39 height 25
click at [920, 173] on select "A♭ A A♯ B♭ B C C♯ D♭ D D♯ E♭ E F F♯ G♭ G G♯" at bounding box center [939, 185] width 39 height 25
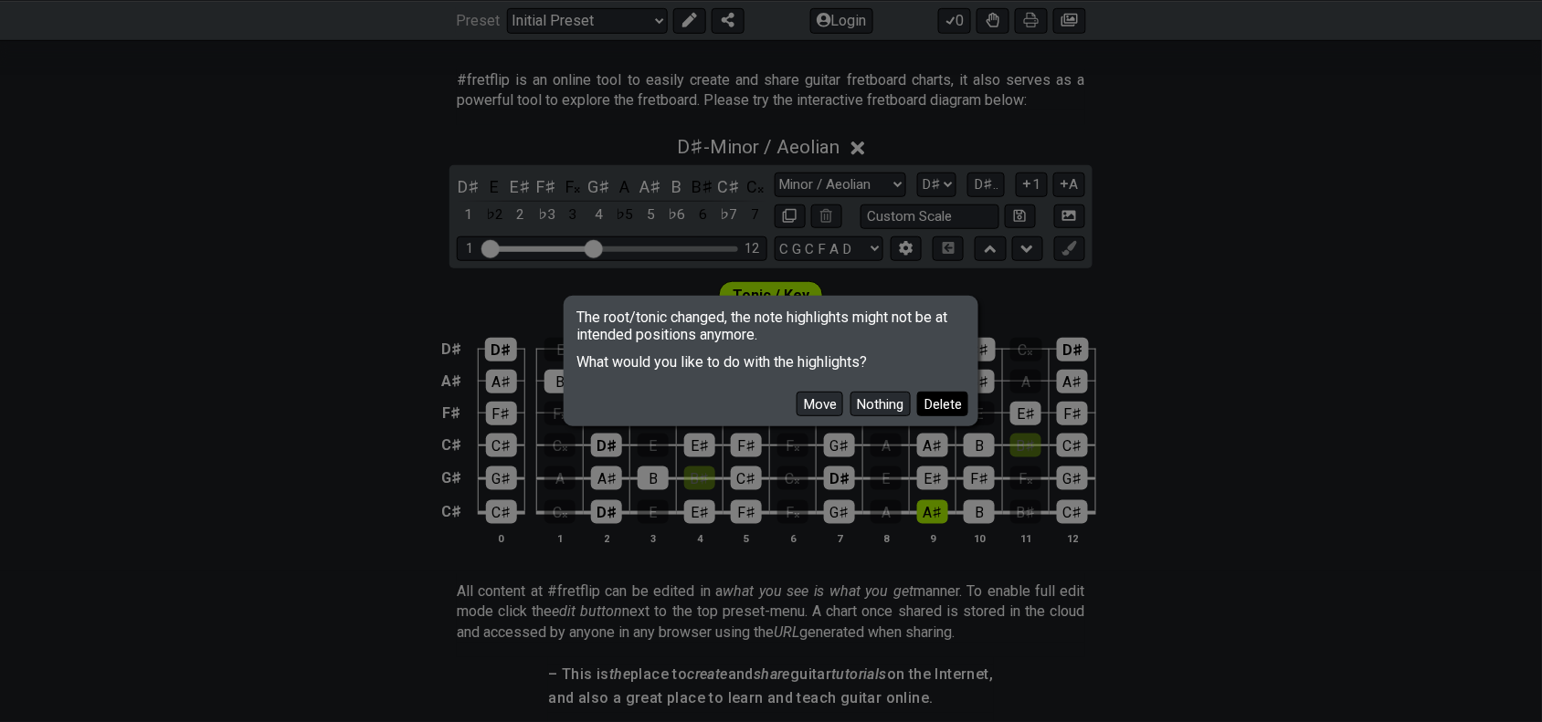
click at [948, 395] on button "Delete" at bounding box center [942, 404] width 51 height 25
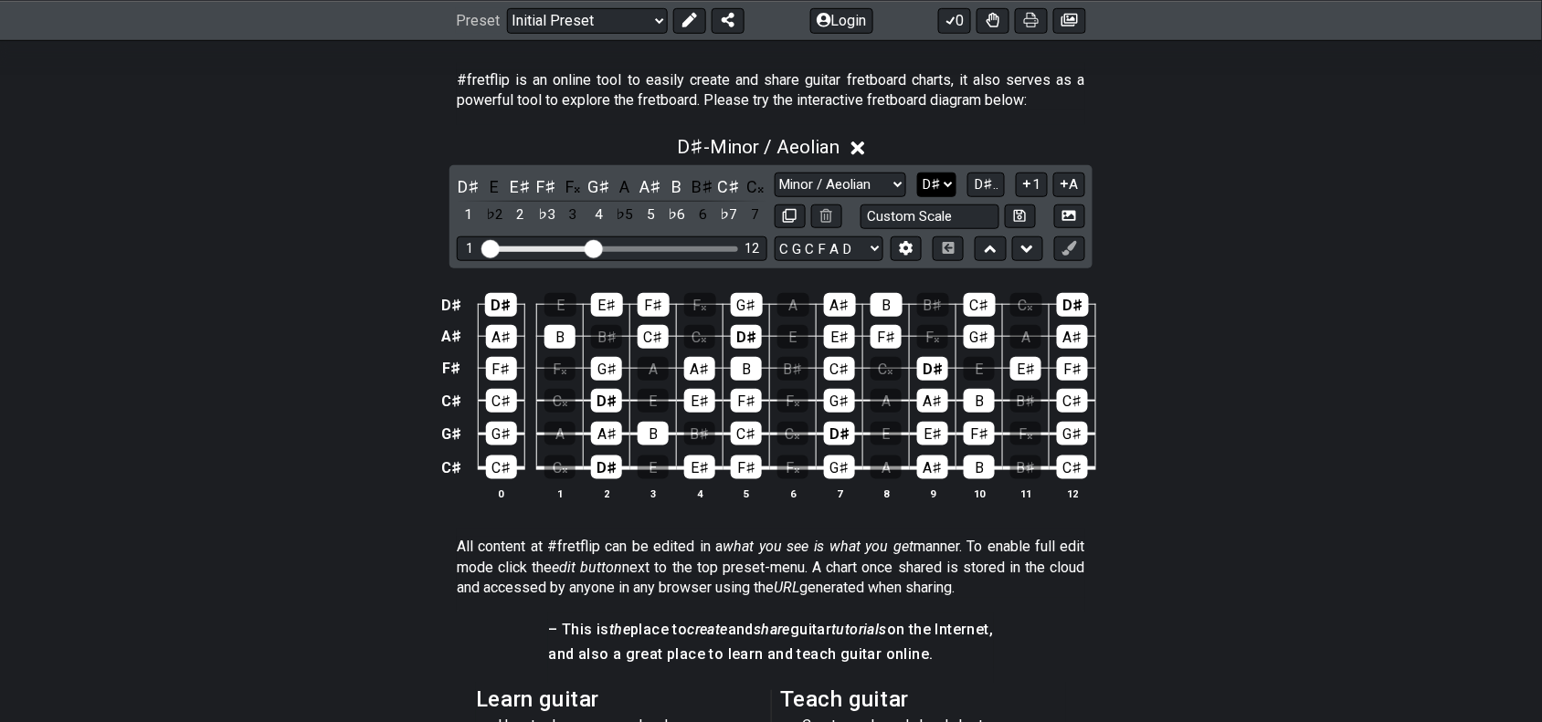
click at [936, 179] on select "A♭ A A♯ B♭ B C C♯ D♭ D D♯ E♭ E F F♯ G♭ G G♯" at bounding box center [936, 185] width 39 height 25
click at [917, 173] on select "A♭ A A♯ B♭ B C C♯ D♭ D D♯ E♭ E F F♯ G♭ G G♯" at bounding box center [936, 185] width 39 height 25
click at [921, 187] on select "A♭ A A♯ B♭ B C C♯ D♭ D D♯ E♭ E F F♯ G♭ G G♯" at bounding box center [937, 185] width 39 height 25
click at [918, 173] on select "A♭ A A♯ B♭ B C C♯ D♭ D D♯ E♭ E F F♯ G♭ G G♯" at bounding box center [937, 185] width 39 height 25
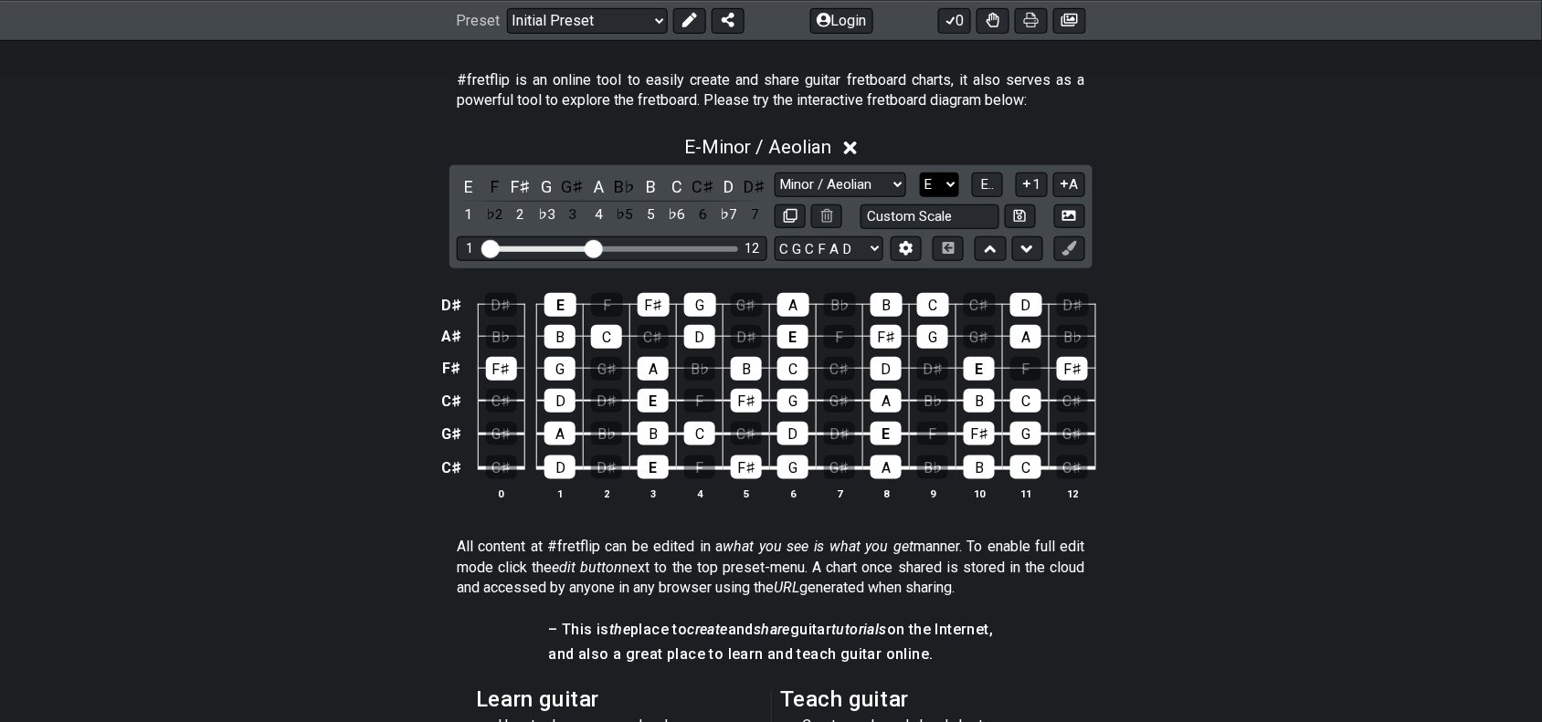
click at [933, 174] on select "A♭ A A♯ B♭ B C C♯ D♭ D D♯ E♭ E F F♯ G♭ G G♯" at bounding box center [939, 185] width 39 height 25
click at [920, 173] on select "A♭ A A♯ B♭ B C C♯ D♭ D D♯ E♭ E F F♯ G♭ G G♯" at bounding box center [939, 185] width 39 height 25
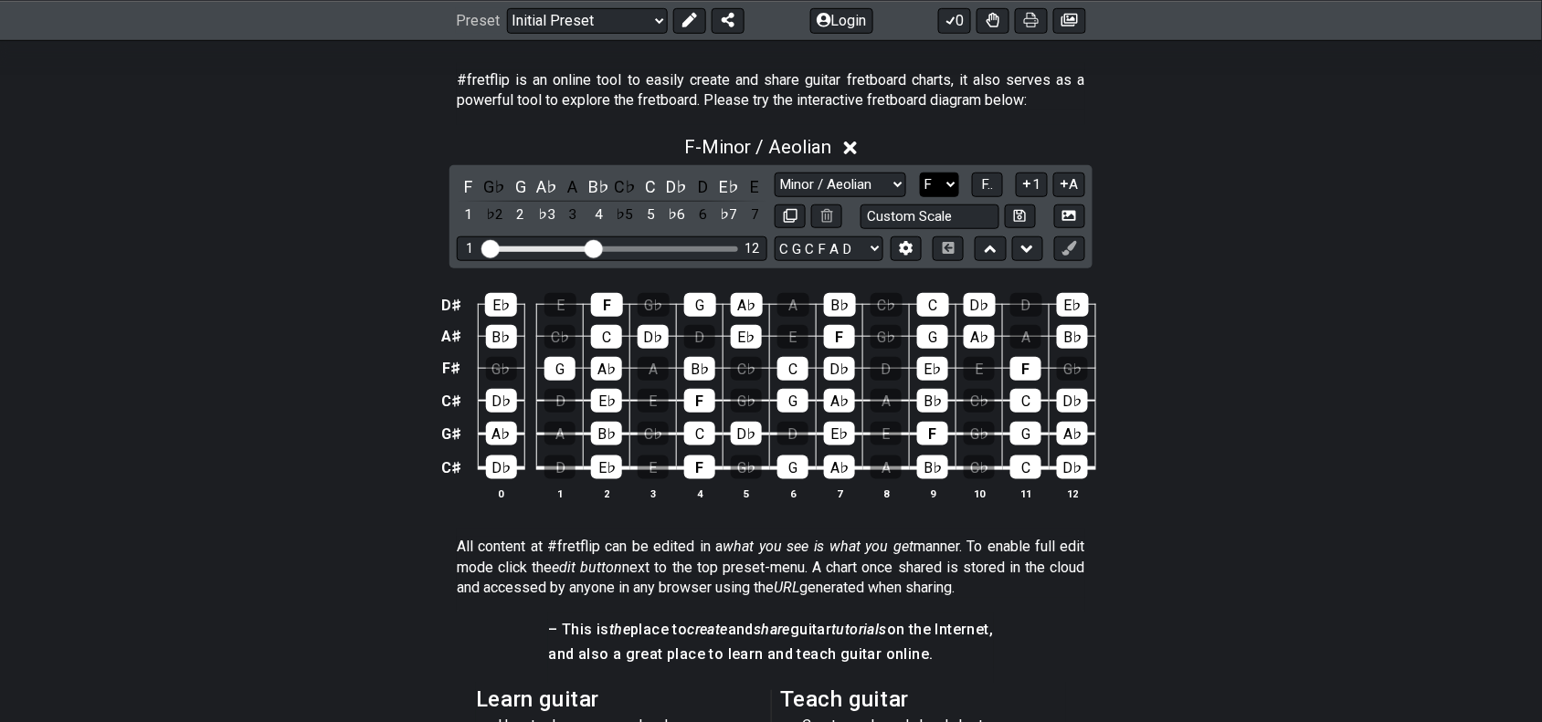
click at [932, 188] on select "A♭ A A♯ B♭ B C C♯ D♭ D D♯ E♭ E F F♯ G♭ G G♯" at bounding box center [939, 185] width 39 height 25
click at [920, 173] on select "A♭ A A♯ B♭ B C C♯ D♭ D D♯ E♭ E F F♯ G♭ G G♯" at bounding box center [939, 185] width 39 height 25
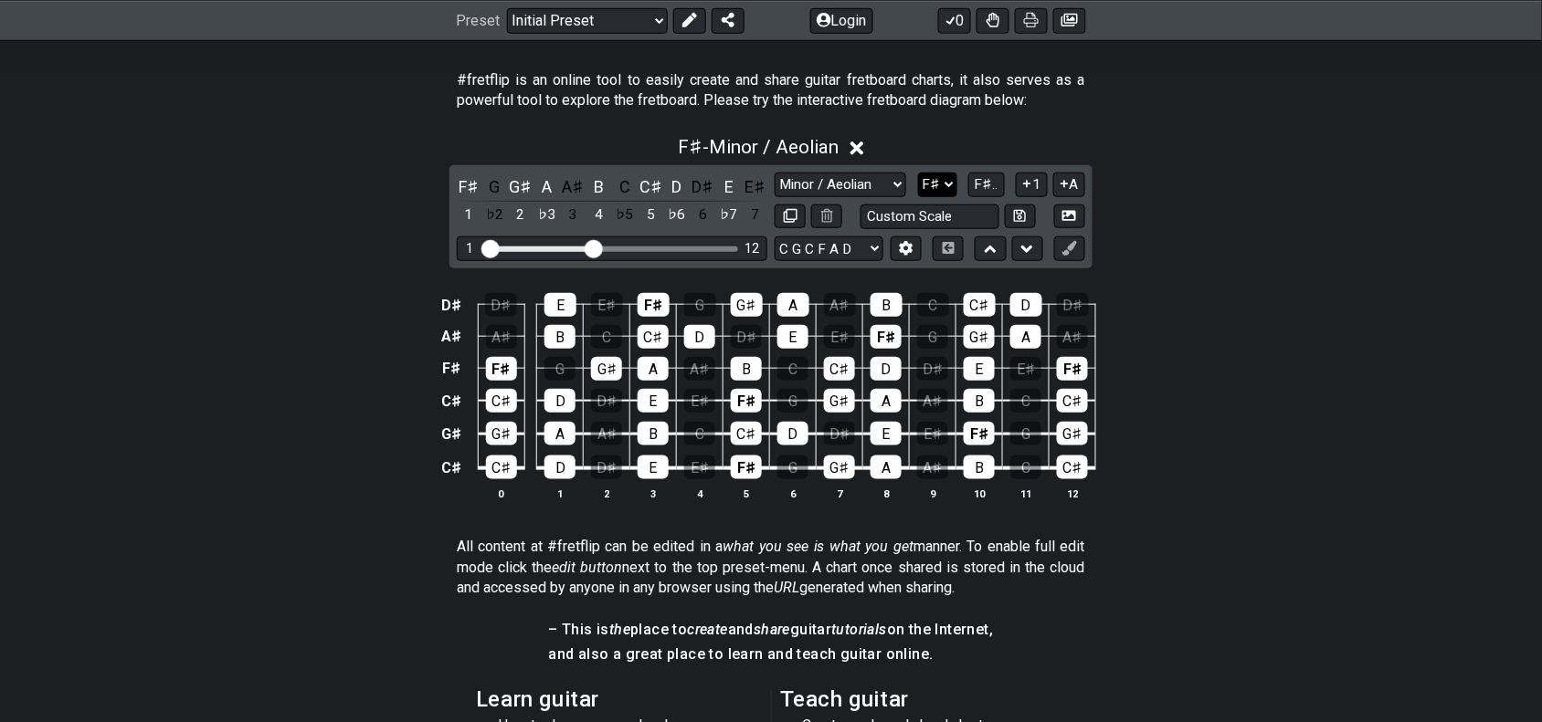
drag, startPoint x: 929, startPoint y: 180, endPoint x: 929, endPoint y: 195, distance: 14.6
click at [929, 180] on select "A♭ A A♯ B♭ B C C♯ D♭ D D♯ E♭ E F F♯ G♭ G G♯" at bounding box center [937, 185] width 39 height 25
click at [918, 173] on select "A♭ A A♯ B♭ B C C♯ D♭ D D♯ E♭ E F F♯ G♭ G G♯" at bounding box center [937, 185] width 39 height 25
click at [943, 194] on select "A♭ A A♯ B♭ B C C♯ D♭ D D♯ E♭ E F F♯ G♭ G G♯" at bounding box center [937, 185] width 39 height 25
click at [918, 173] on select "A♭ A A♯ B♭ B C C♯ D♭ D D♯ E♭ E F F♯ G♭ G G♯" at bounding box center [937, 185] width 39 height 25
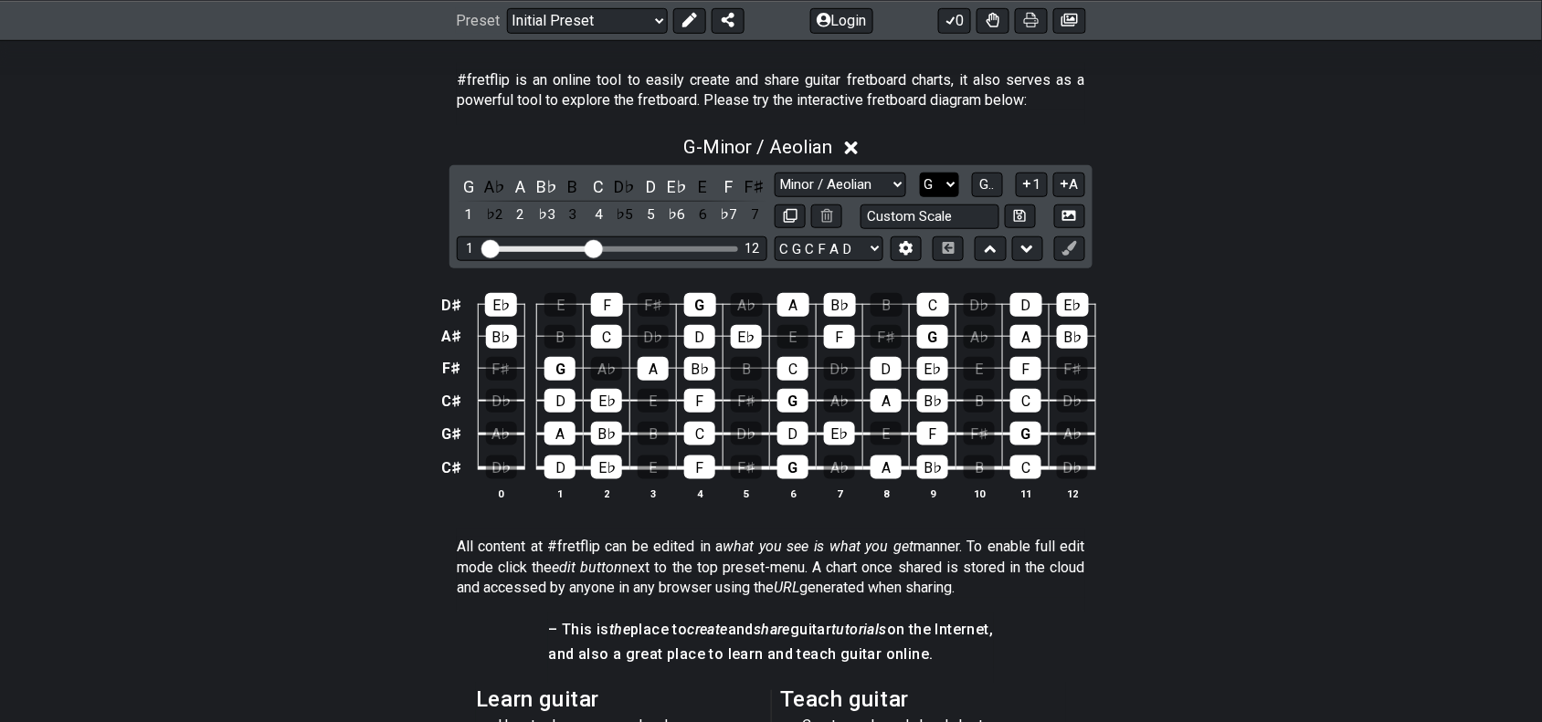
drag, startPoint x: 941, startPoint y: 176, endPoint x: 941, endPoint y: 195, distance: 18.3
click at [941, 176] on select "A♭ A A♯ B♭ B C C♯ D♭ D D♯ E♭ E F F♯ G♭ G G♯" at bounding box center [939, 185] width 39 height 25
click at [920, 173] on select "A♭ A A♯ B♭ B C C♯ D♭ D D♯ E♭ E F F♯ G♭ G G♯" at bounding box center [939, 185] width 39 height 25
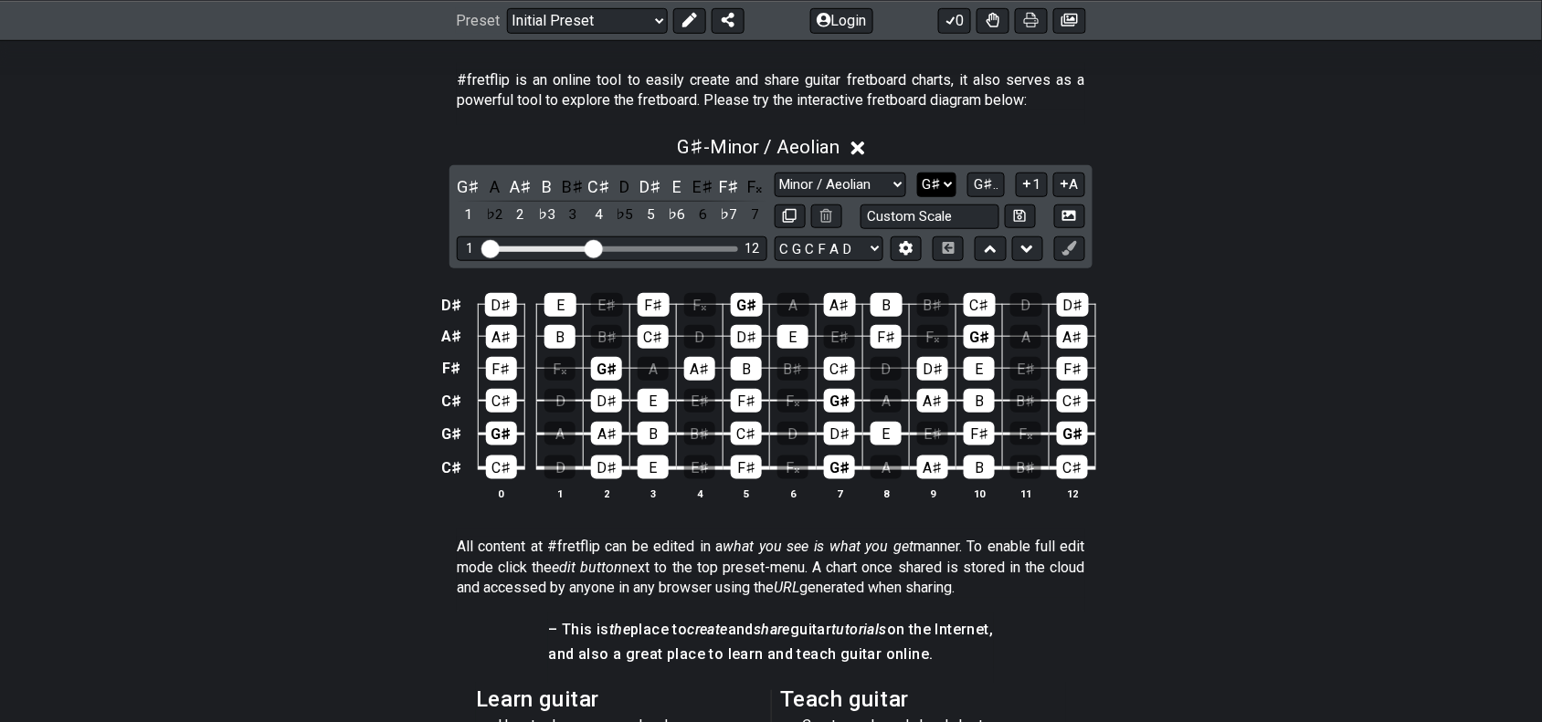
click at [939, 176] on select "A♭ A A♯ B♭ B C C♯ D♭ D D♯ E♭ E F F♯ G♭ G G♯" at bounding box center [936, 185] width 39 height 25
select select "Gb"
click at [917, 173] on select "A♭ A A♯ B♭ B C C♯ D♭ D D♯ E♭ E F F♯ G♭ G G♯" at bounding box center [936, 185] width 39 height 25
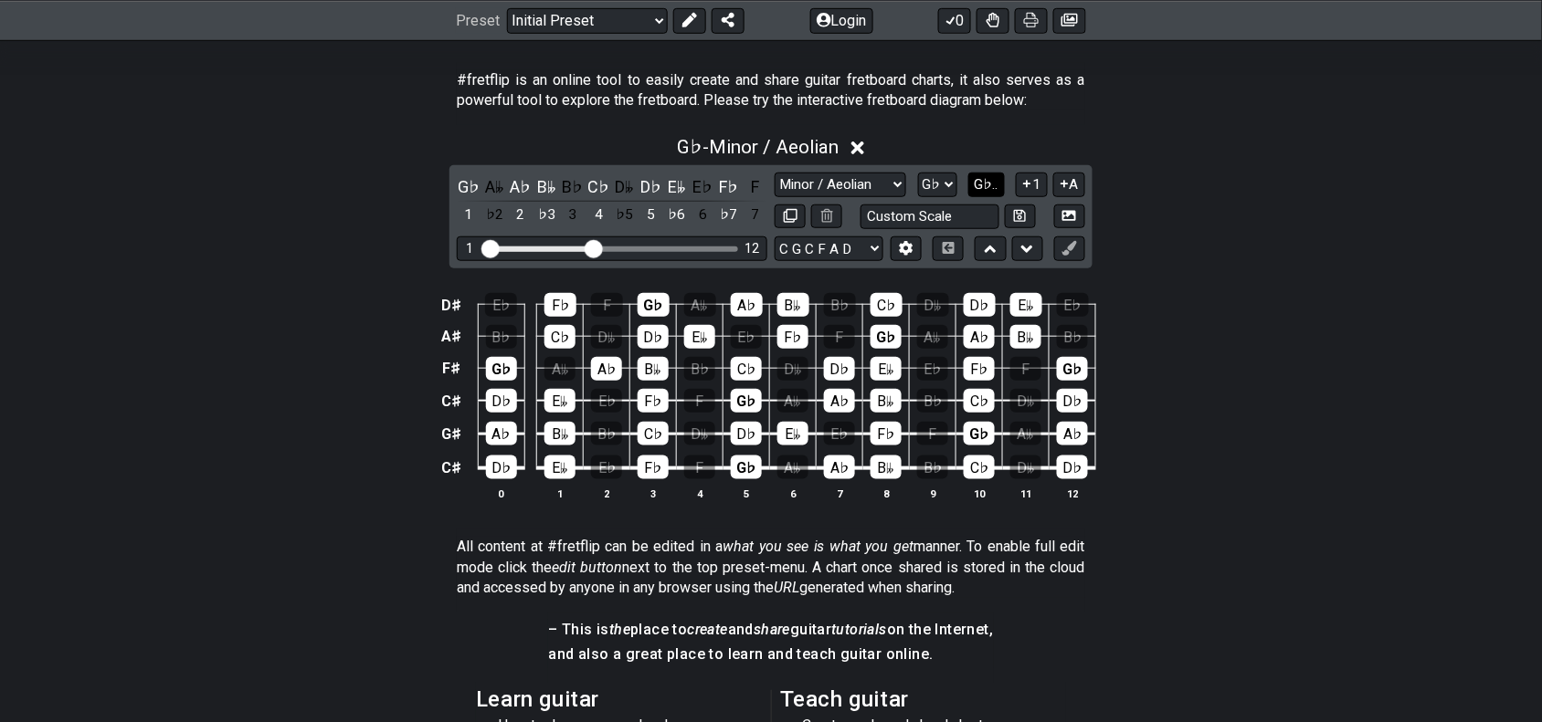
click at [980, 184] on span "G♭.." at bounding box center [986, 184] width 24 height 16
click at [980, 184] on span "1..7" at bounding box center [986, 184] width 22 height 16
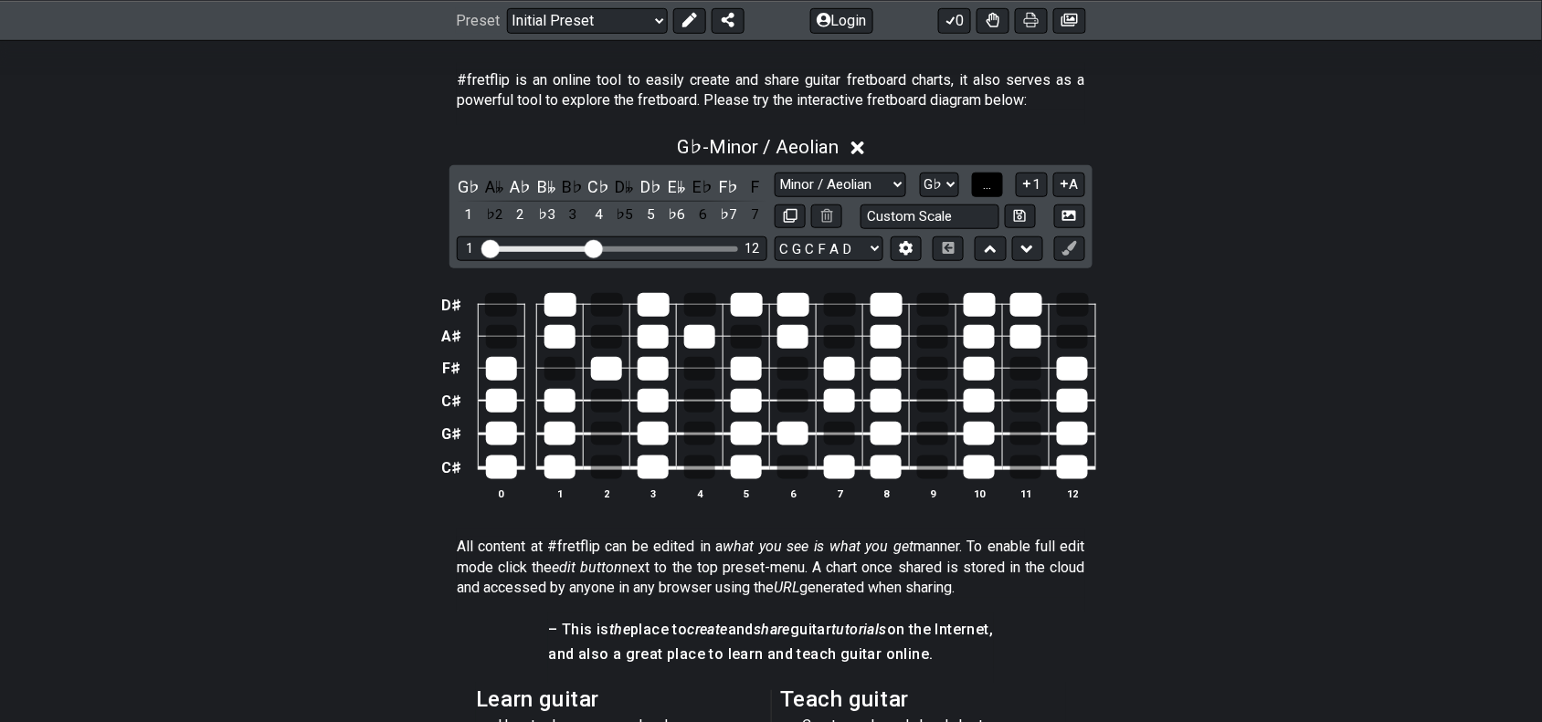
click at [980, 184] on button "..." at bounding box center [987, 185] width 31 height 25
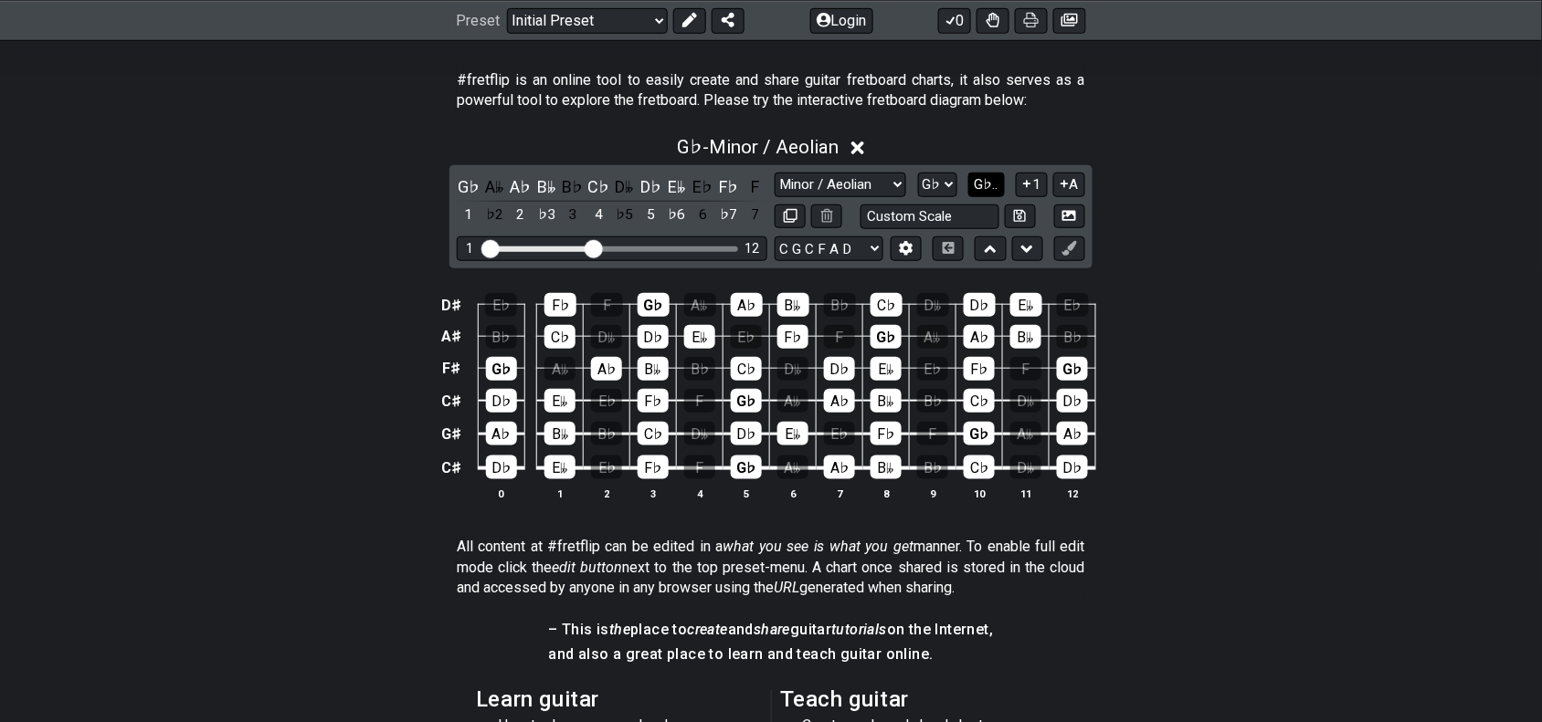
click at [979, 184] on span "G♭.." at bounding box center [986, 184] width 24 height 16
click at [979, 184] on span "1..7" at bounding box center [986, 184] width 22 height 16
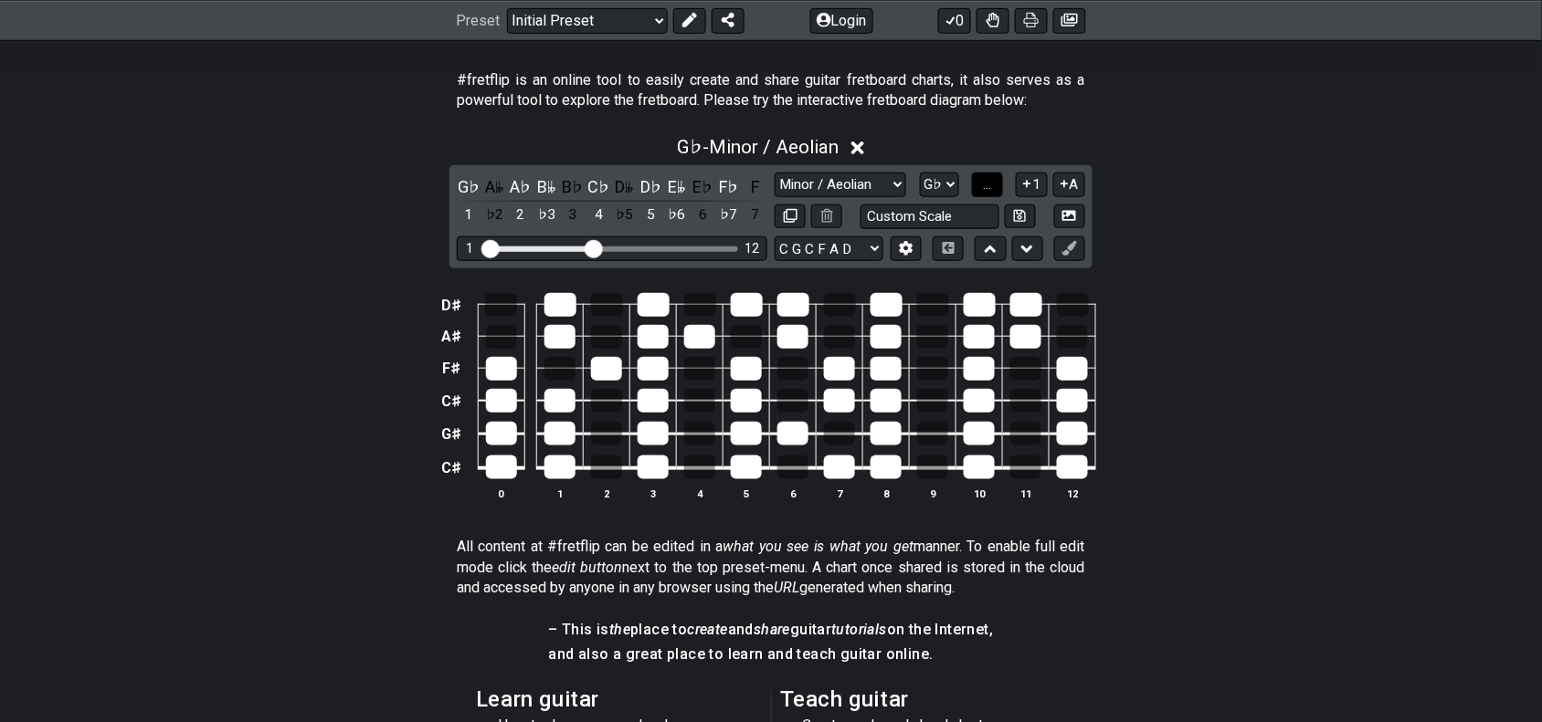
click at [979, 184] on button "..." at bounding box center [987, 185] width 31 height 25
click at [983, 184] on span "..." at bounding box center [987, 184] width 8 height 16
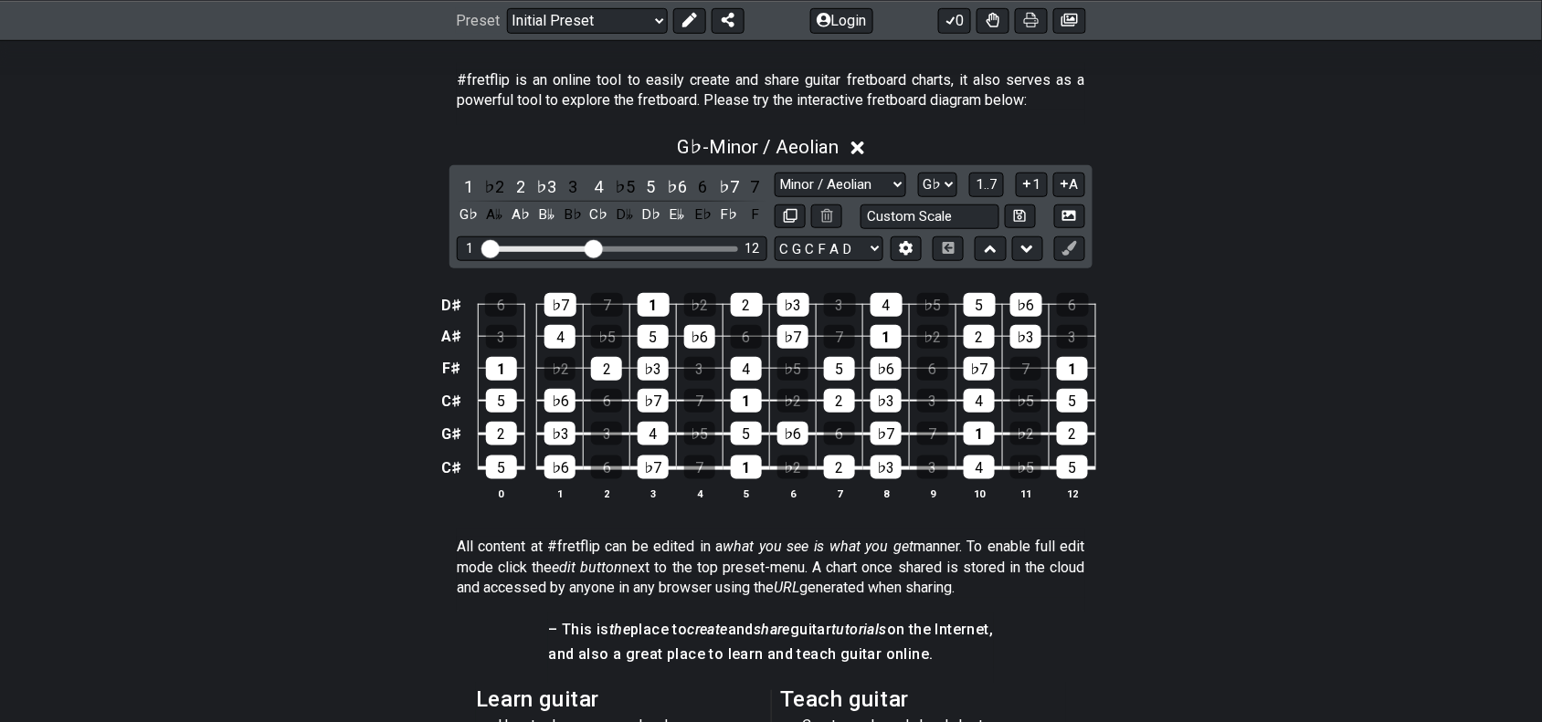
click at [1324, 427] on div "D♯ 6 ♭7 7 1 ♭2 2 ♭3 3 4 ♭5 5 ♭6 6 A♯ 3 4 ♭5 5 ♭6 6 ♭7 7 1 ♭2 2 ♭3 3 F♯ 1 ♭2 2 ♭…" at bounding box center [771, 397] width 1542 height 257
click at [1293, 400] on div "D♯ 6 ♭7 7 1 ♭2 2 ♭3 3 4 ♭5 5 ♭6 6 A♯ 3 4 ♭5 5 ♭6 6 ♭7 7 1 ♭2 2 ♭3 3 F♯ 1 ♭2 2 ♭…" at bounding box center [771, 397] width 1542 height 257
drag, startPoint x: 1322, startPoint y: 390, endPoint x: 1341, endPoint y: 395, distance: 19.1
click at [1340, 395] on div "D♯ 6 ♭7 7 1 ♭2 2 ♭3 3 4 ♭5 5 ♭6 6 A♯ 3 4 ♭5 5 ♭6 6 ♭7 7 1 ♭2 2 ♭3 3 F♯ 1 ♭2 2 ♭…" at bounding box center [771, 397] width 1542 height 257
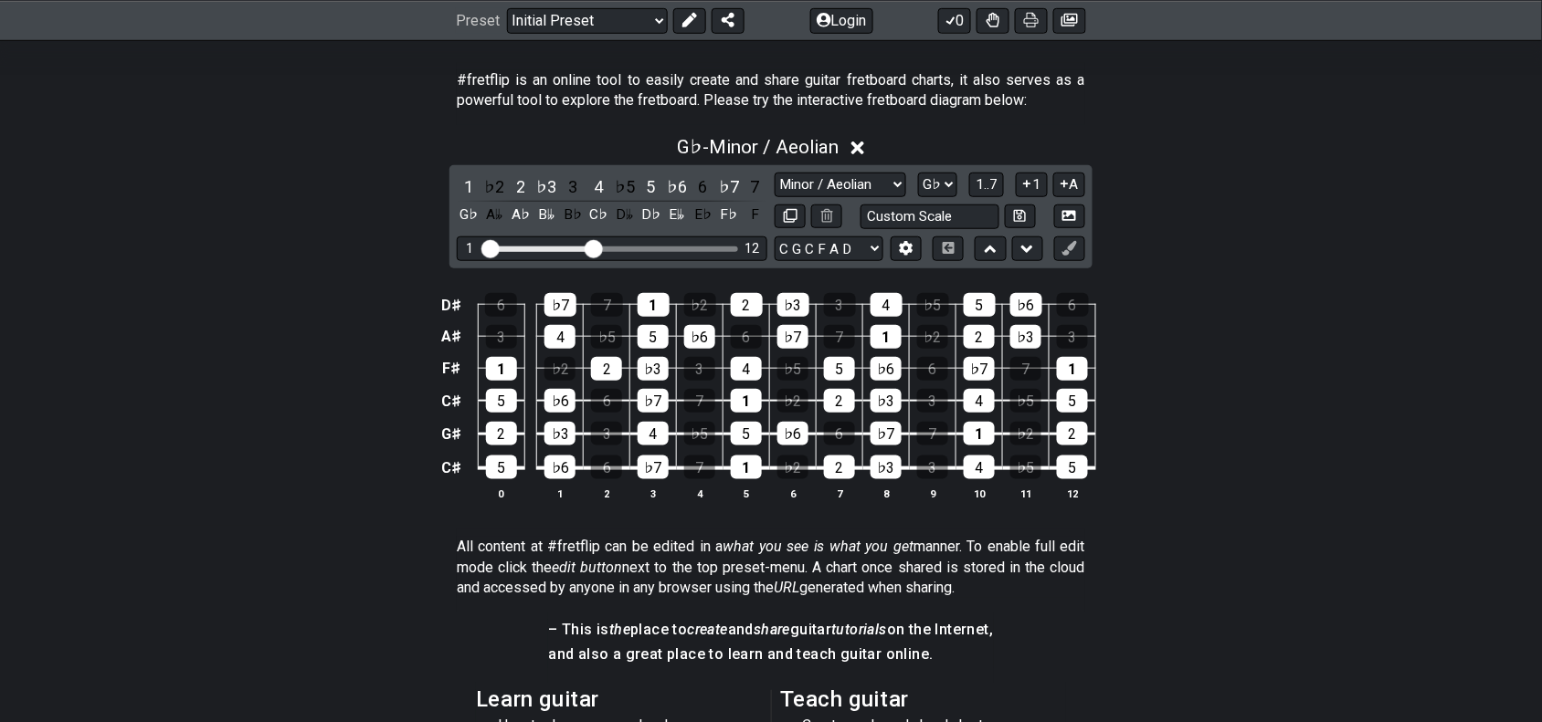
click at [1192, 574] on section "All content at #fretflip can be edited in a what you see is what you get manner…" at bounding box center [771, 571] width 1542 height 83
drag, startPoint x: 1389, startPoint y: 148, endPoint x: 1477, endPoint y: 83, distance: 109.1
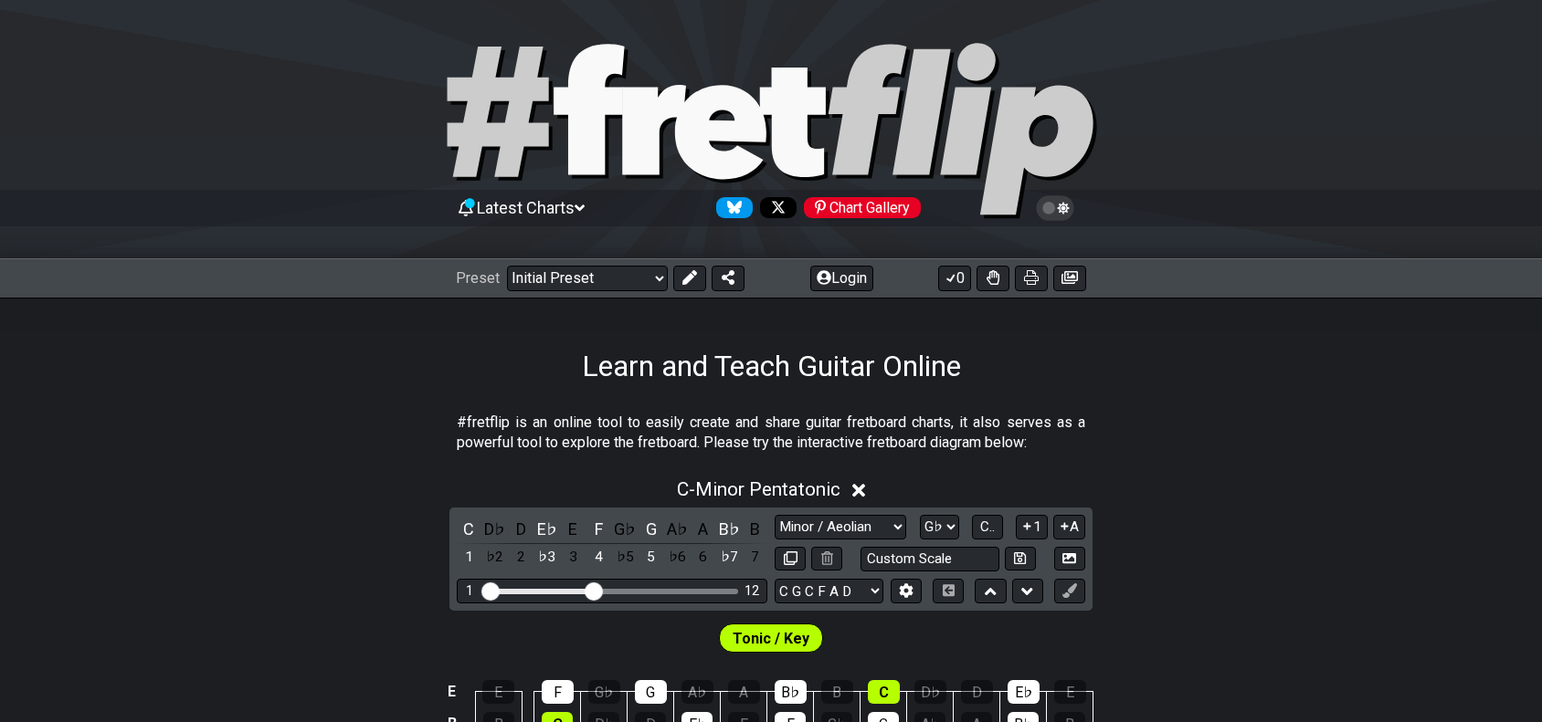
select select "Minor / Aeolian"
select select "Gb"
select select "C G C F A D"
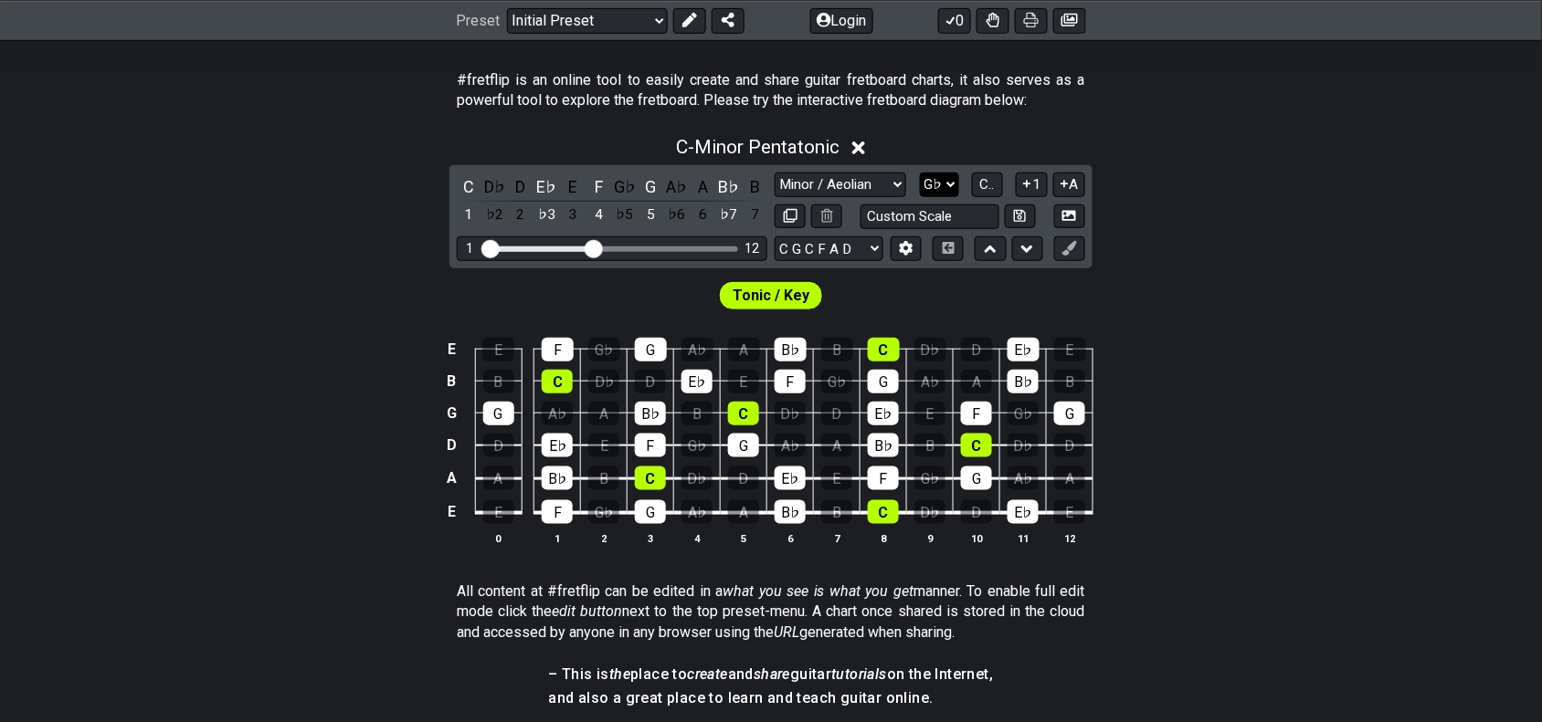
click at [951, 194] on select "A♭ A A♯ B♭ B C C♯ D♭ D D♯ E♭ E F F♯ G♭ G G♯" at bounding box center [939, 185] width 39 height 25
click at [920, 173] on select "A♭ A A♯ B♭ B C C♯ D♭ D D♯ E♭ E F F♯ G♭ G G♯" at bounding box center [939, 185] width 39 height 25
click at [895, 256] on button at bounding box center [905, 249] width 31 height 25
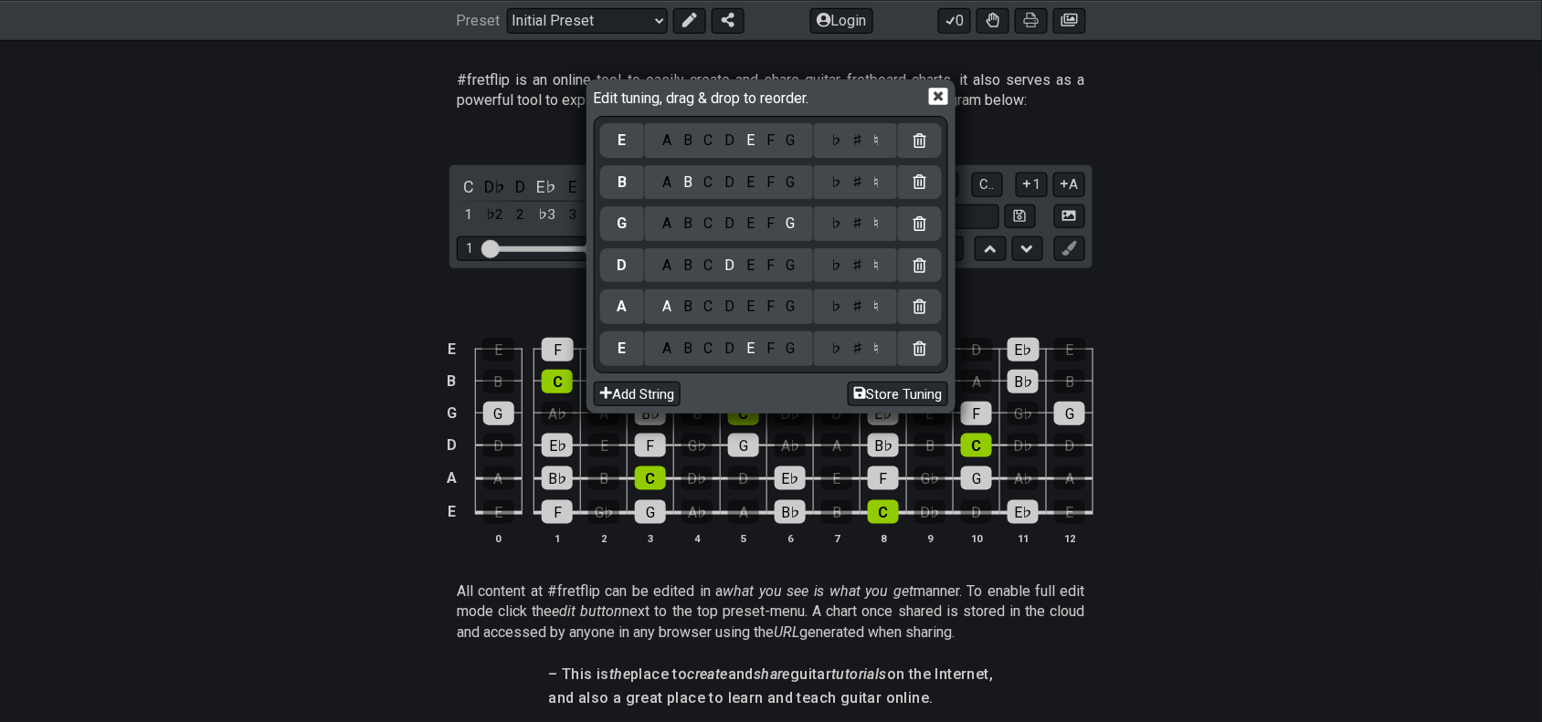
click at [856, 151] on div "♭ ♯ ♮" at bounding box center [855, 140] width 83 height 35
click at [861, 183] on div "♯" at bounding box center [858, 183] width 22 height 20
select select "Minor Pentatonic"
select select "C"
select select "E A D G B E"
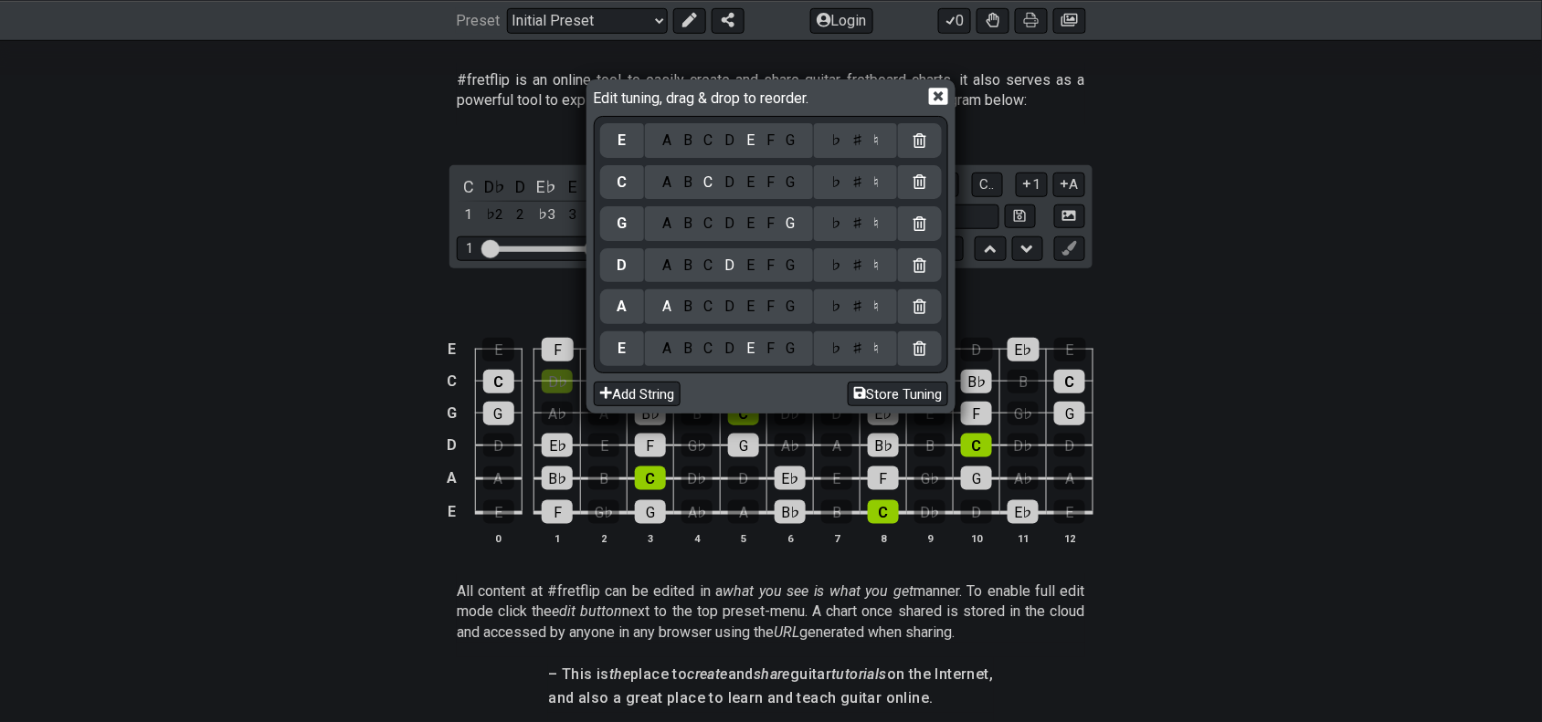
click at [855, 148] on div "♯" at bounding box center [858, 141] width 22 height 20
click at [859, 187] on div "♯" at bounding box center [858, 183] width 22 height 20
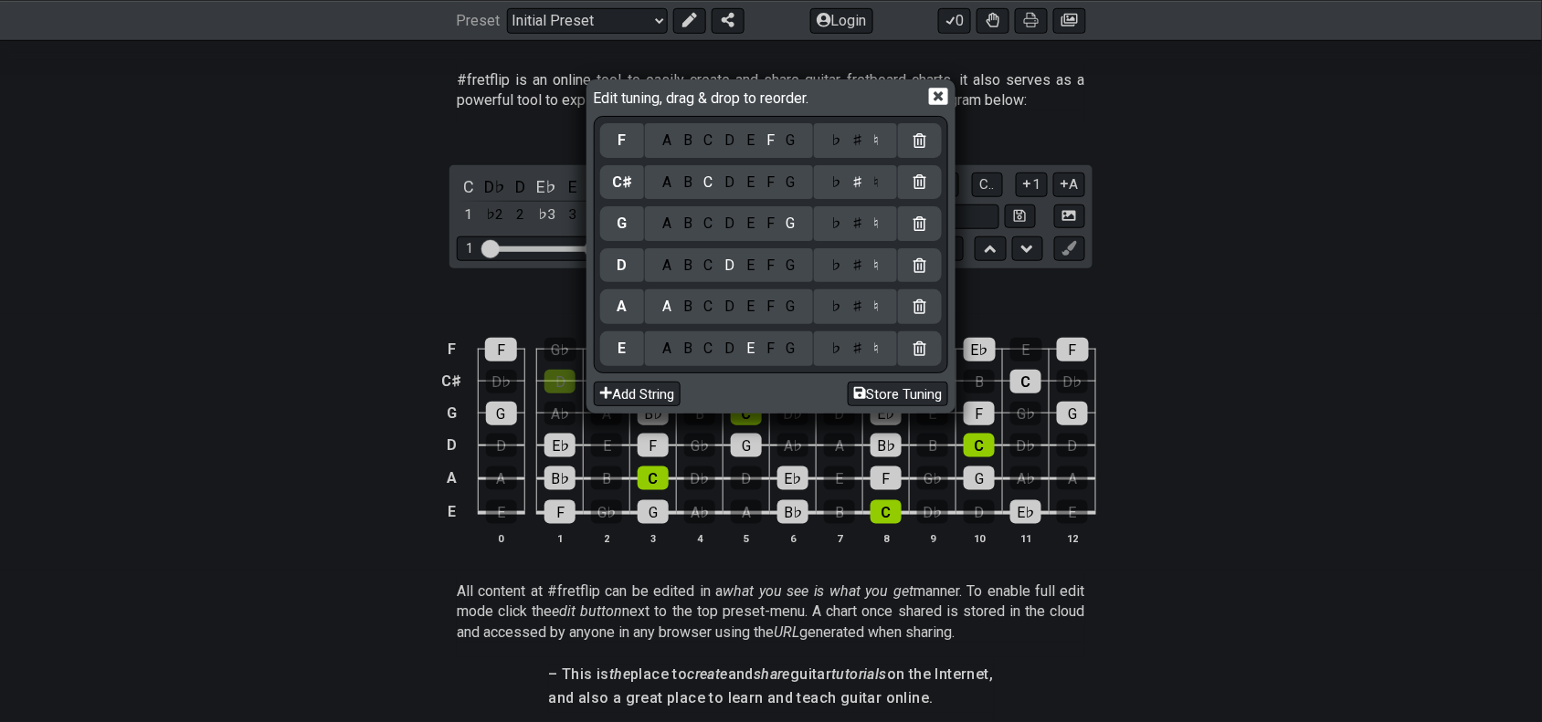
click at [863, 222] on div "♯" at bounding box center [858, 224] width 22 height 20
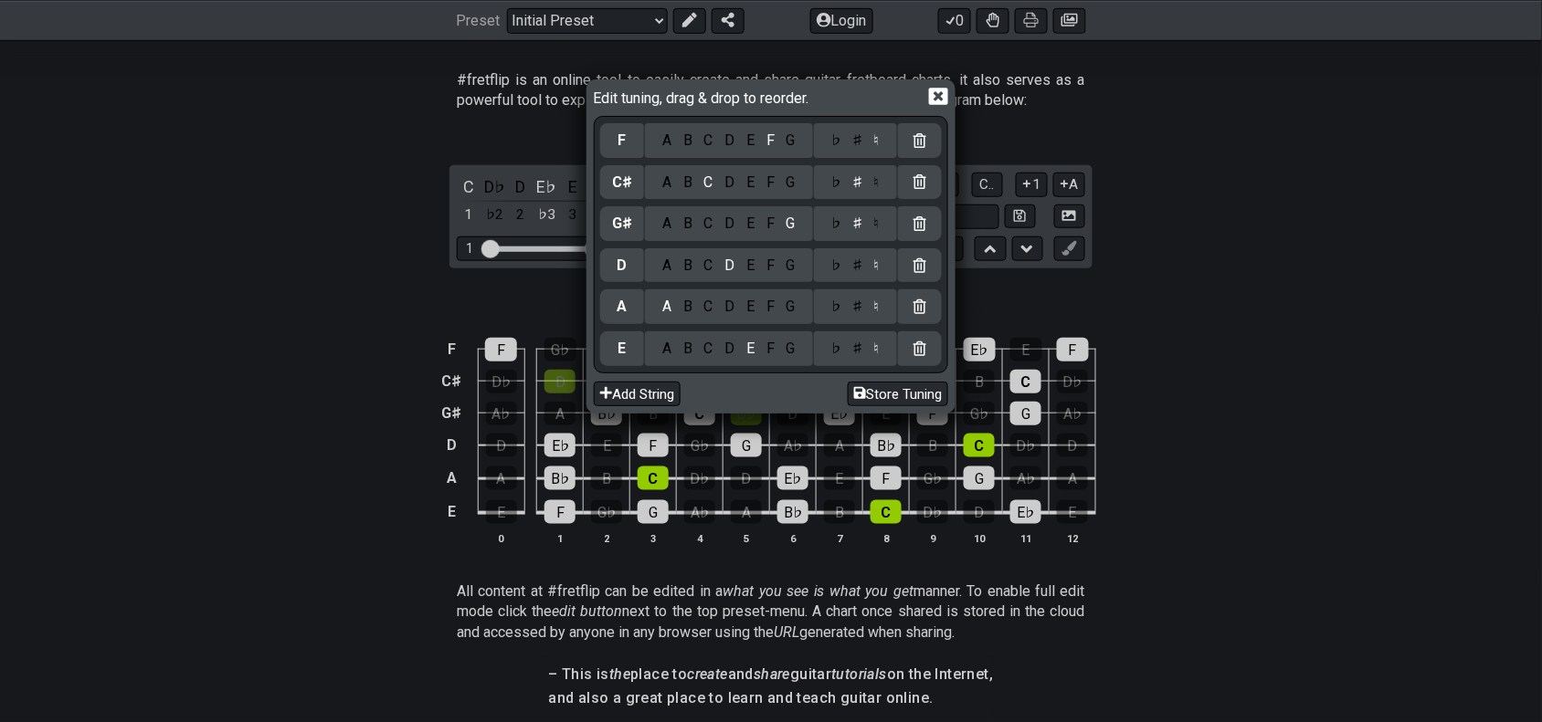
click at [864, 247] on div "D A B C D E F G ♭ ♯ ♮" at bounding box center [771, 266] width 342 height 42
click at [859, 274] on div "♯" at bounding box center [858, 266] width 22 height 20
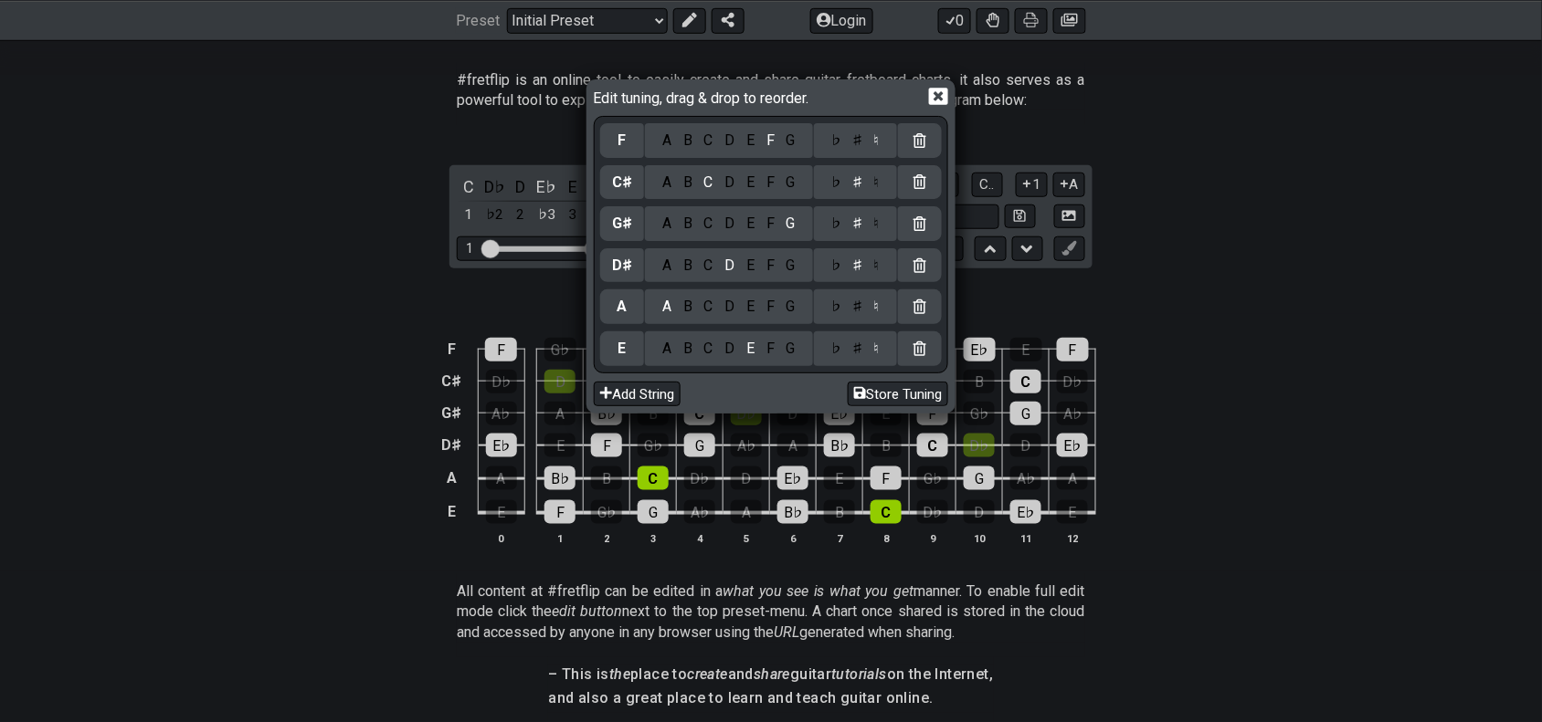
click at [859, 307] on div "♯" at bounding box center [858, 307] width 22 height 20
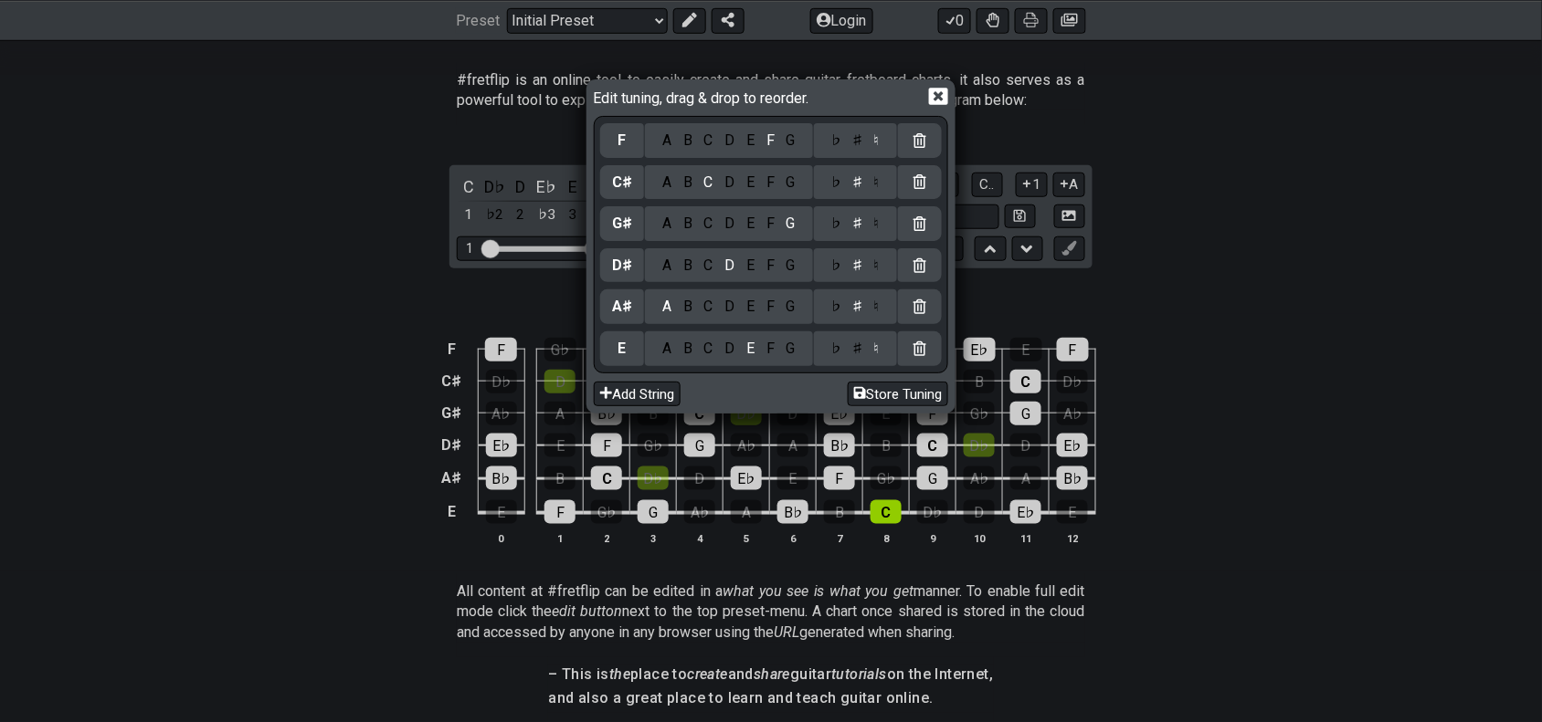
click at [865, 343] on div "♯" at bounding box center [858, 349] width 22 height 20
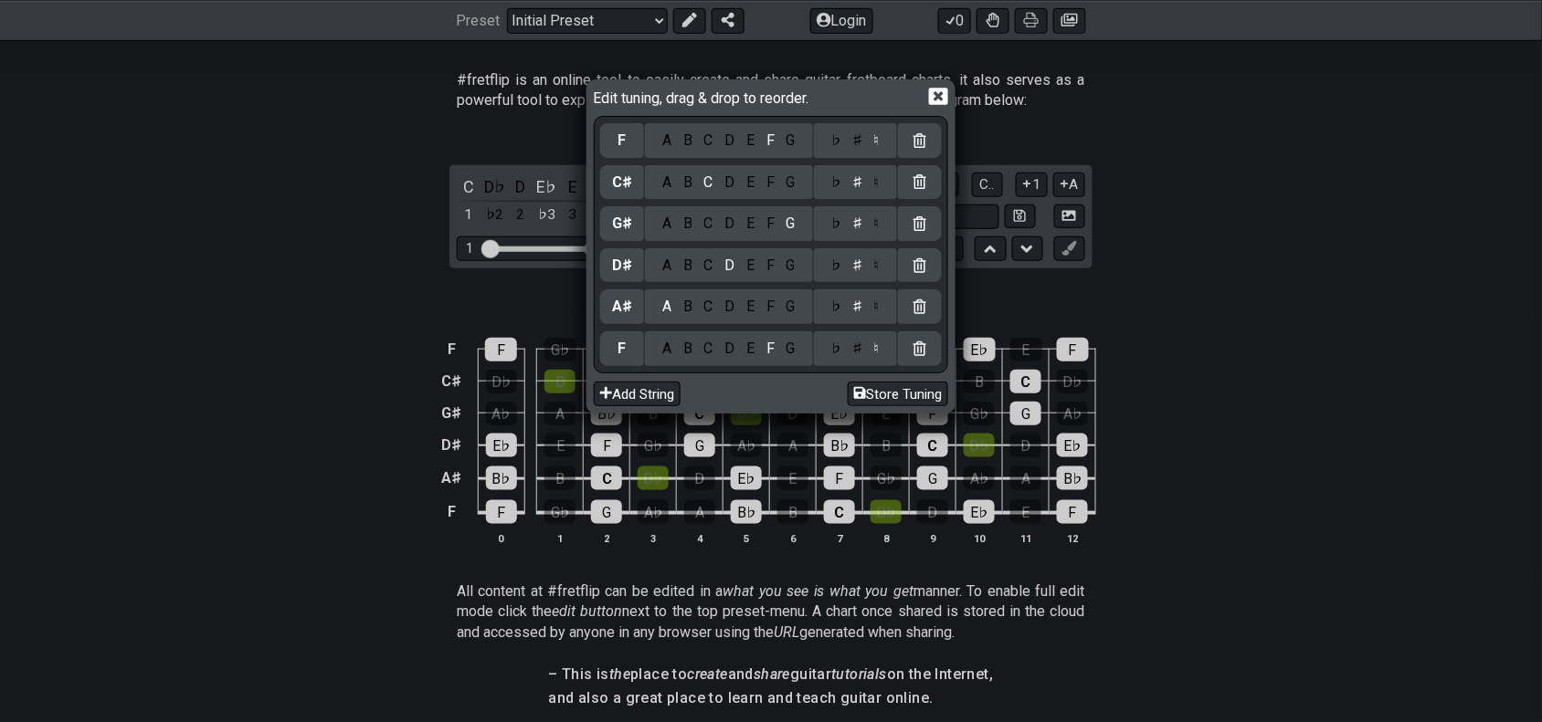
click at [860, 148] on div "♯" at bounding box center [858, 141] width 22 height 20
click at [859, 353] on div "♯" at bounding box center [858, 349] width 22 height 20
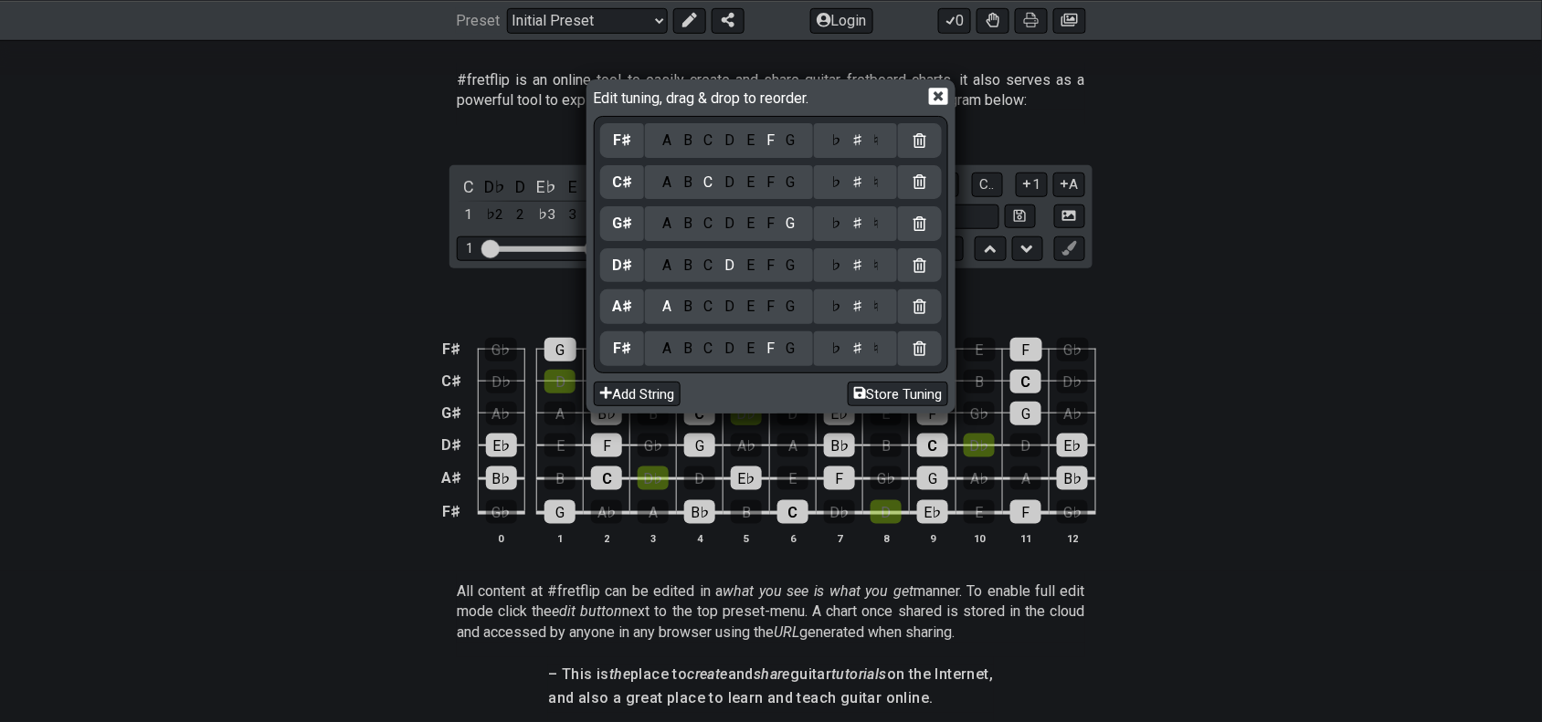
click at [706, 359] on div "A B C D E F G" at bounding box center [729, 349] width 168 height 35
click at [713, 359] on div "A B C D E F G" at bounding box center [729, 349] width 168 height 35
click at [712, 359] on div "A B C D E F G" at bounding box center [729, 349] width 168 height 35
click at [712, 362] on div "A B C D E F G" at bounding box center [729, 349] width 168 height 35
click at [715, 345] on div "C" at bounding box center [708, 349] width 21 height 20
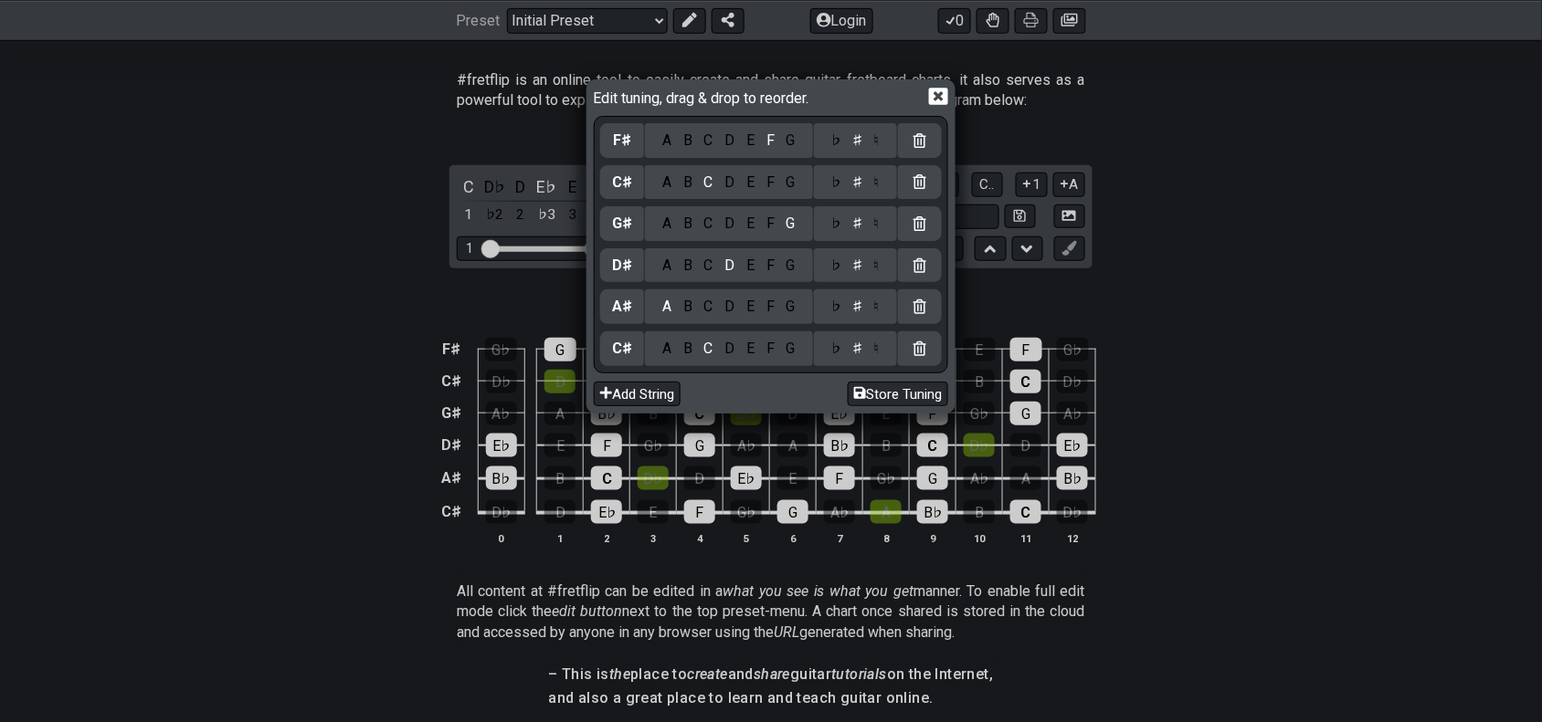
click at [792, 306] on div "G" at bounding box center [790, 307] width 21 height 20
click at [708, 266] on div "C" at bounding box center [708, 266] width 21 height 20
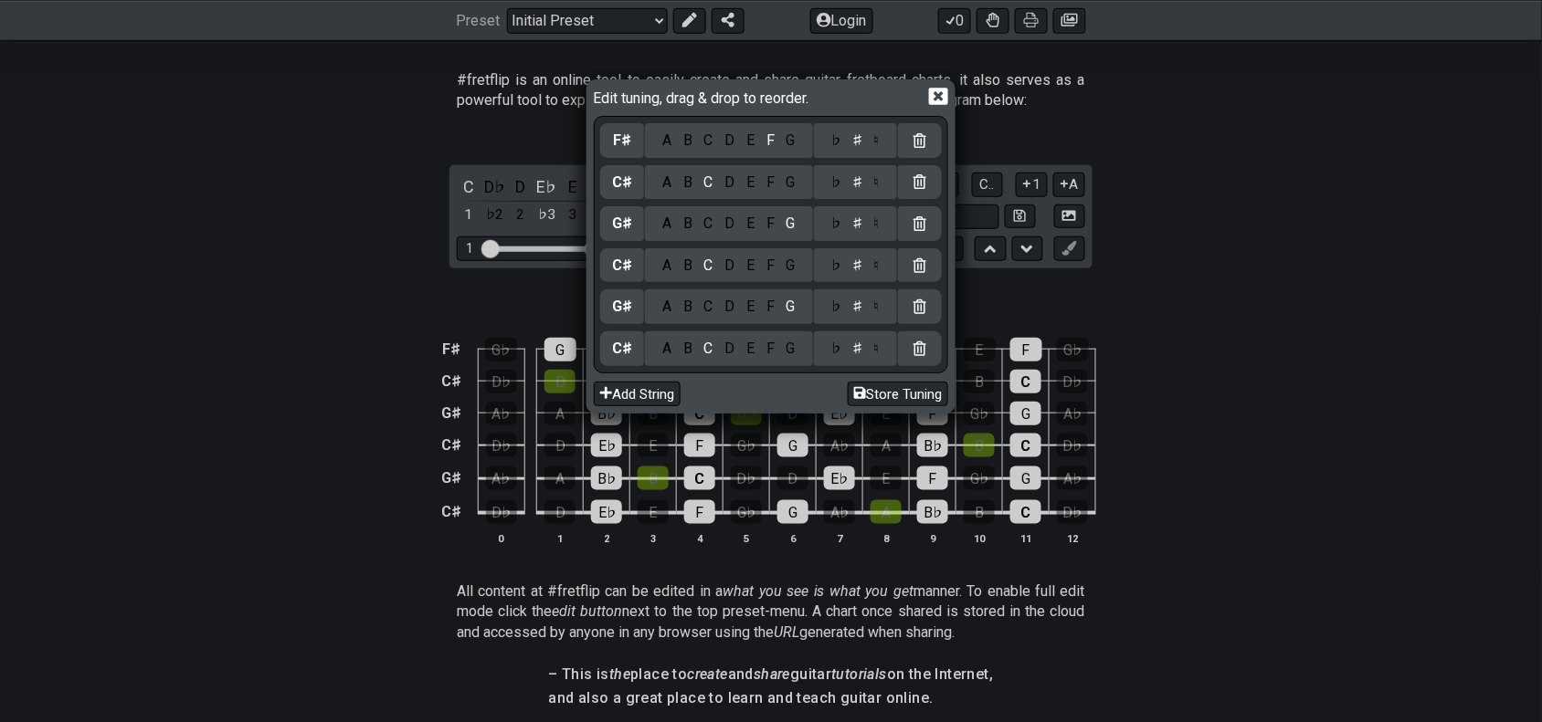
click at [772, 230] on div "F" at bounding box center [771, 224] width 20 height 20
click at [669, 201] on div "C♯ A B C D E F G ♭ ♯ ♮" at bounding box center [771, 183] width 342 height 42
click at [669, 184] on div "A" at bounding box center [667, 183] width 21 height 20
click at [732, 142] on div "D" at bounding box center [730, 141] width 22 height 20
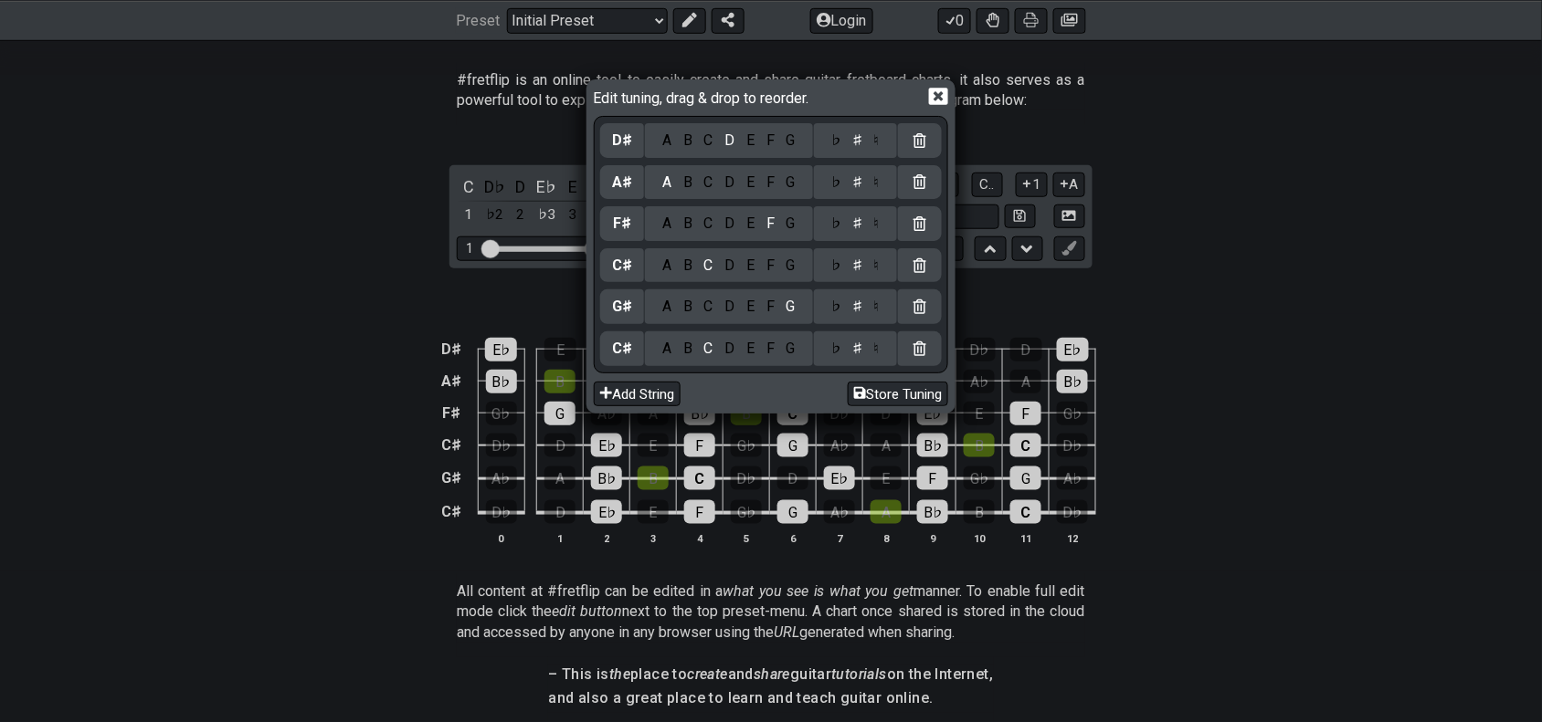
click at [1149, 217] on div "Edit tuning, drag & drop to reorder. D♯ A B C D E F G ♭ ♯ ♮ A♯ A B C D E F G ♭ …" at bounding box center [771, 361] width 1542 height 722
click at [937, 90] on icon at bounding box center [938, 97] width 19 height 17
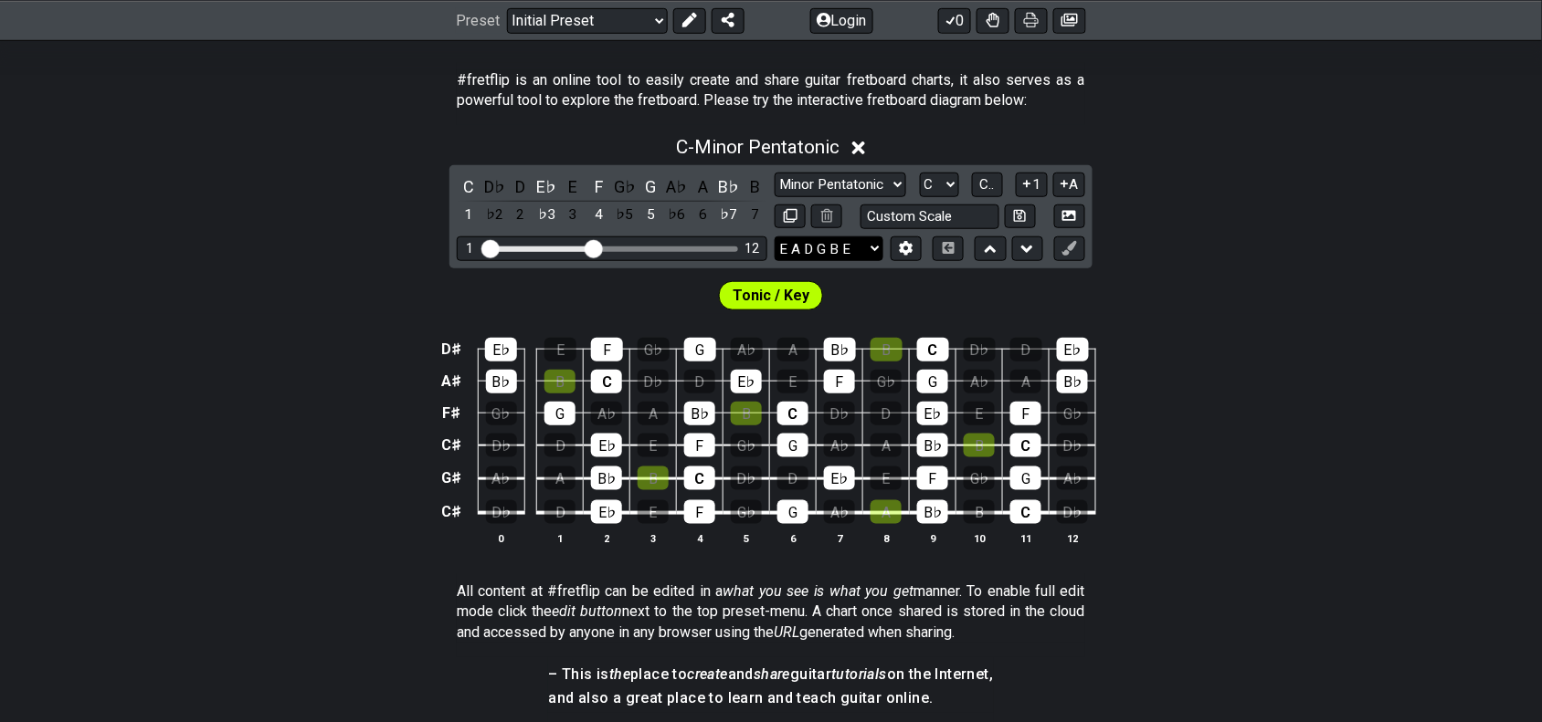
click at [869, 244] on select "E A D G B E E A D G B E E A D G B E B E A D F♯ B A D G C E A D A D G B E E♭ A♭ …" at bounding box center [828, 249] width 109 height 25
click at [1189, 416] on div "D♯ E♭ E F G♭ G A♭ A B♭ B C D♭ D E♭ A♯ B♭ B C D♭ D E♭ E F G♭ G A♭ A B♭ F♯ G♭ G A…" at bounding box center [771, 442] width 1542 height 257
click at [889, 189] on select "Minor Pentatonic Click to edit Minor Pentatonic Major Pentatonic Minor Blues Ma…" at bounding box center [840, 185] width 132 height 25
select select "Minor / Aeolian"
click at [774, 173] on select "Minor Pentatonic Click to edit Minor Pentatonic Major Pentatonic Minor Blues Ma…" at bounding box center [840, 185] width 132 height 25
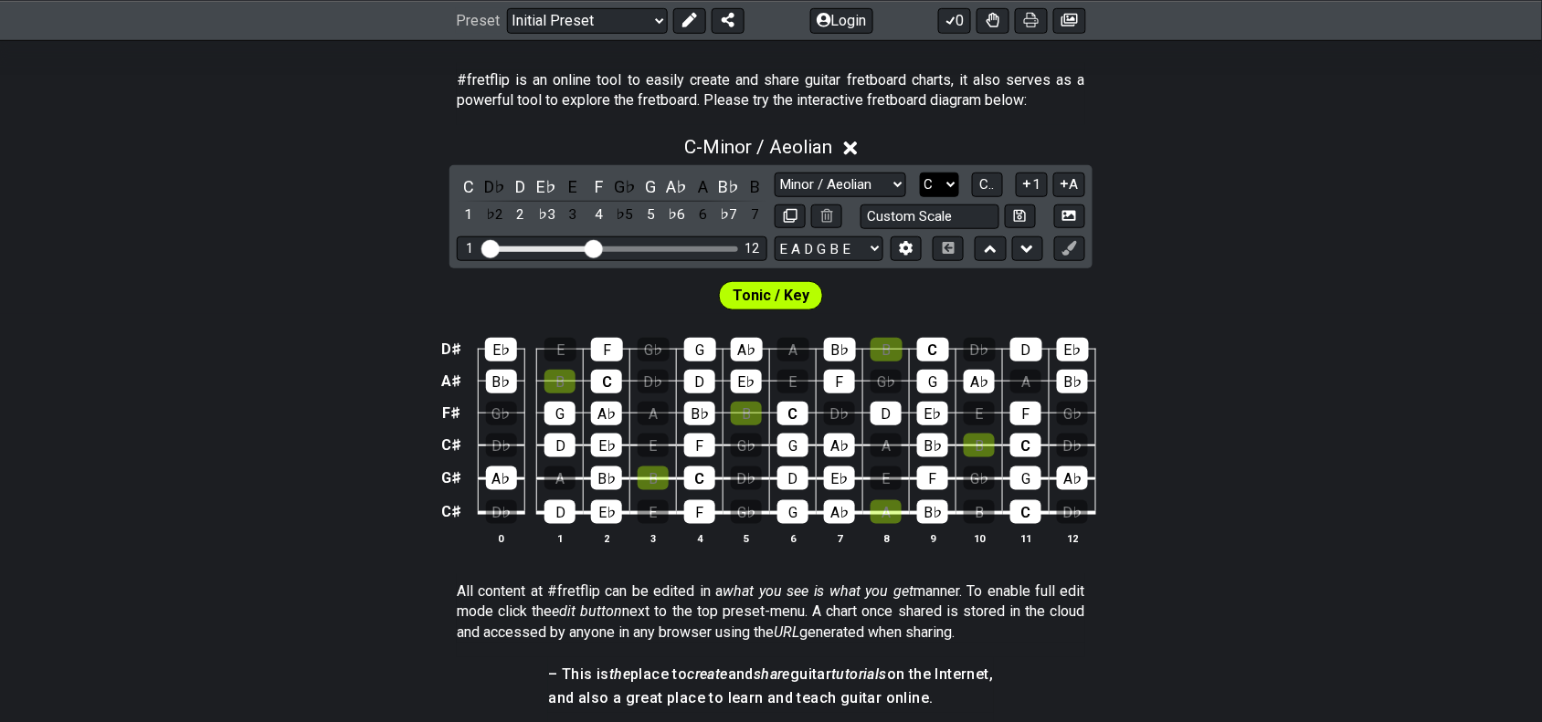
click at [943, 181] on select "A♭ A A♯ B♭ B C C♯ D♭ D D♯ E♭ E F F♯ G♭ G G♯" at bounding box center [939, 185] width 39 height 25
select select "Gb"
click at [920, 173] on select "A♭ A A♯ B♭ B C C♯ D♭ D D♯ E♭ E F F♯ G♭ G G♯" at bounding box center [939, 185] width 39 height 25
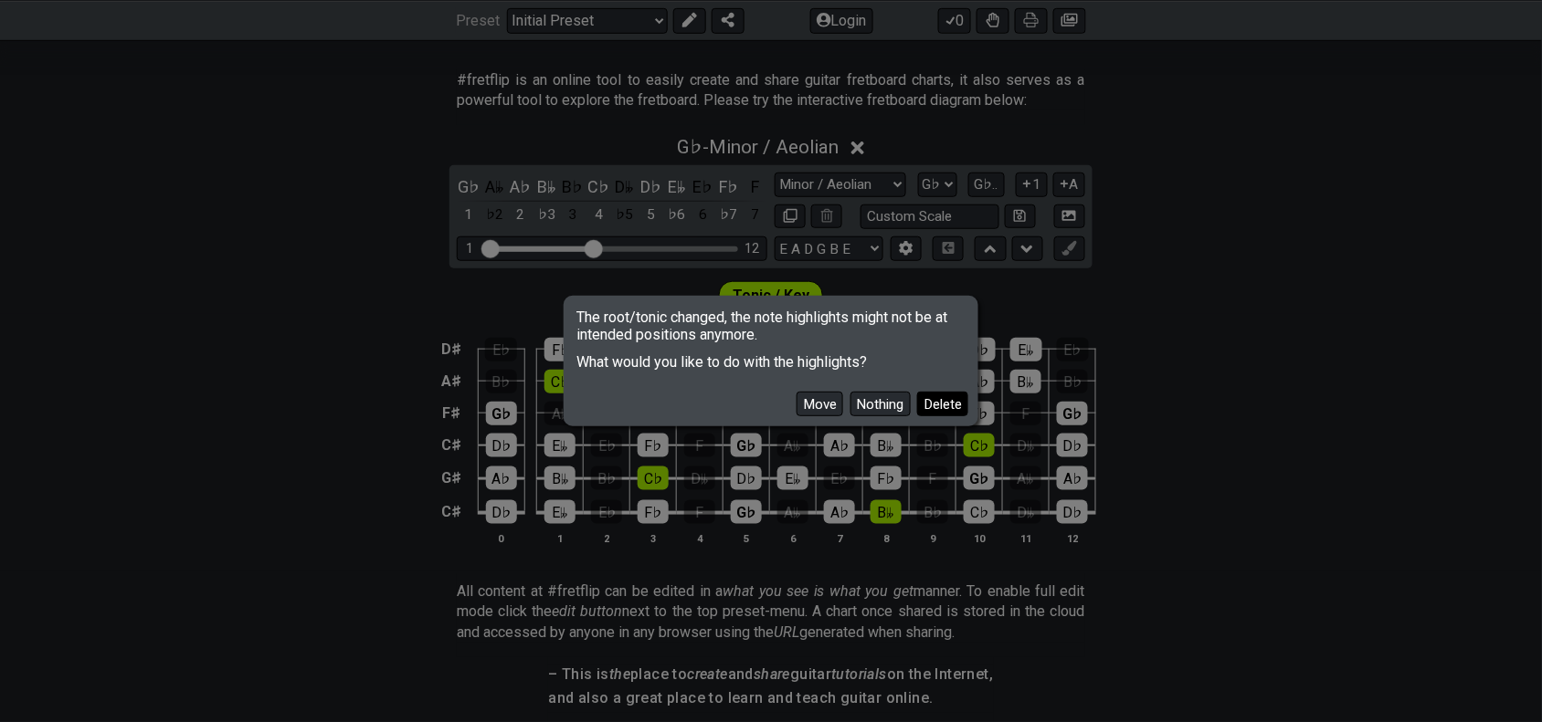
click at [930, 403] on button "Delete" at bounding box center [942, 404] width 51 height 25
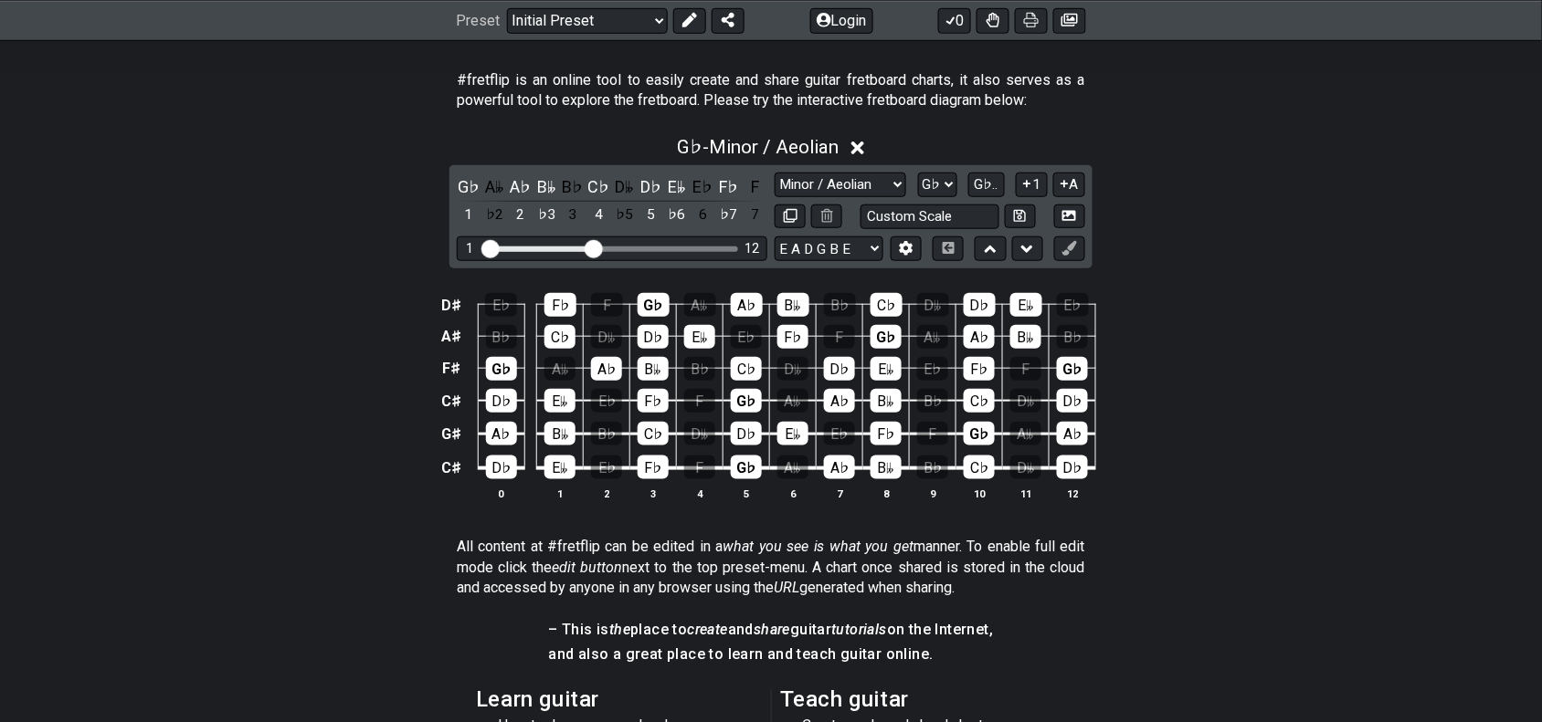
click at [1354, 500] on div "D♯ E♭ F♭ F G♭ A𝄫 A♭ B𝄫 B♭ C♭ D𝄫 D♭ E𝄫 E♭ A♯ B♭ C♭ D𝄫 D♭ E𝄫 E♭ F♭ F G♭ A𝄫 A♭ B𝄫 …" at bounding box center [771, 397] width 1542 height 257
